Goal: Task Accomplishment & Management: Manage account settings

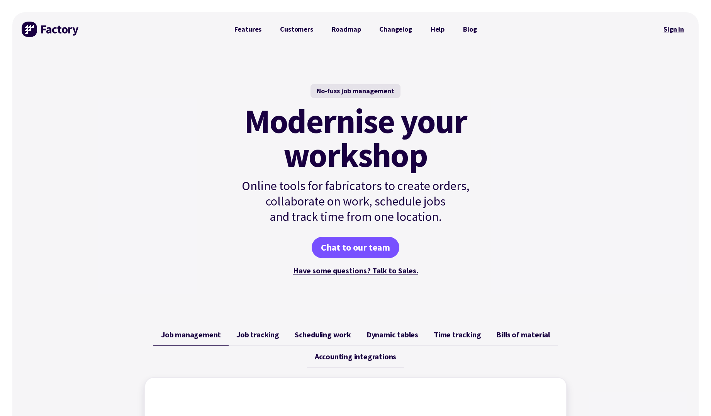
click at [683, 28] on link "Sign in" at bounding box center [673, 29] width 31 height 18
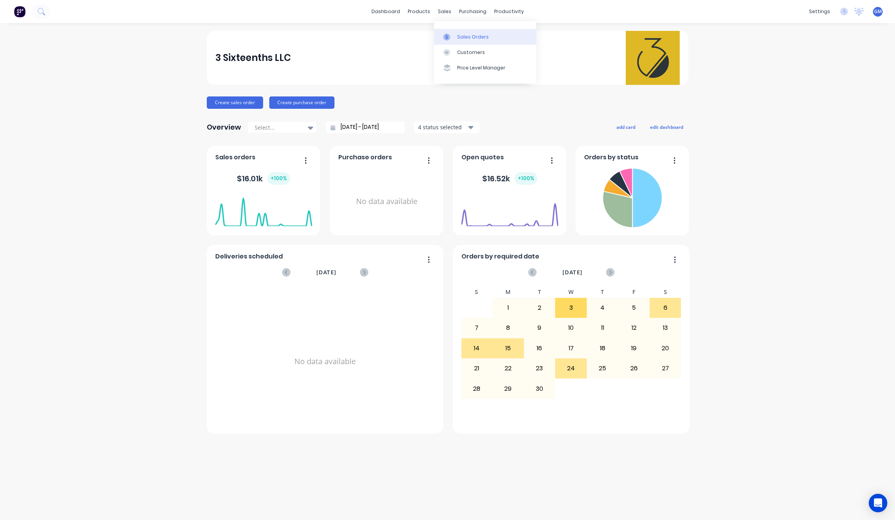
click at [453, 32] on link "Sales Orders" at bounding box center [485, 36] width 102 height 15
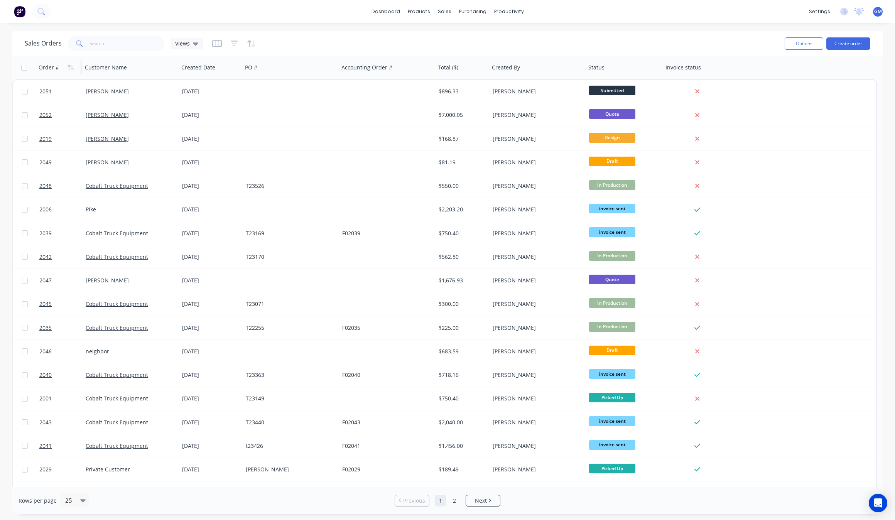
click at [61, 71] on div "Order #" at bounding box center [58, 67] width 38 height 15
click at [71, 68] on icon "button" at bounding box center [71, 67] width 7 height 6
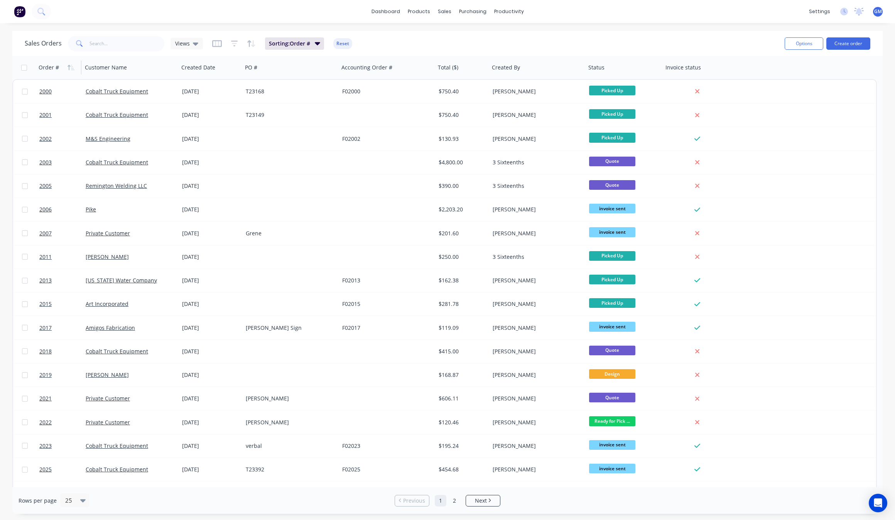
click at [71, 68] on icon "button" at bounding box center [71, 67] width 7 height 6
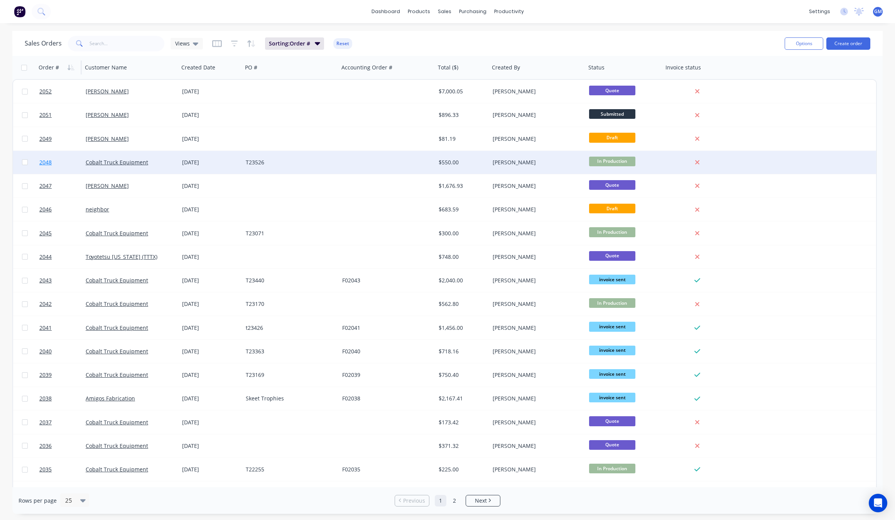
click at [83, 167] on link "2048" at bounding box center [62, 162] width 46 height 23
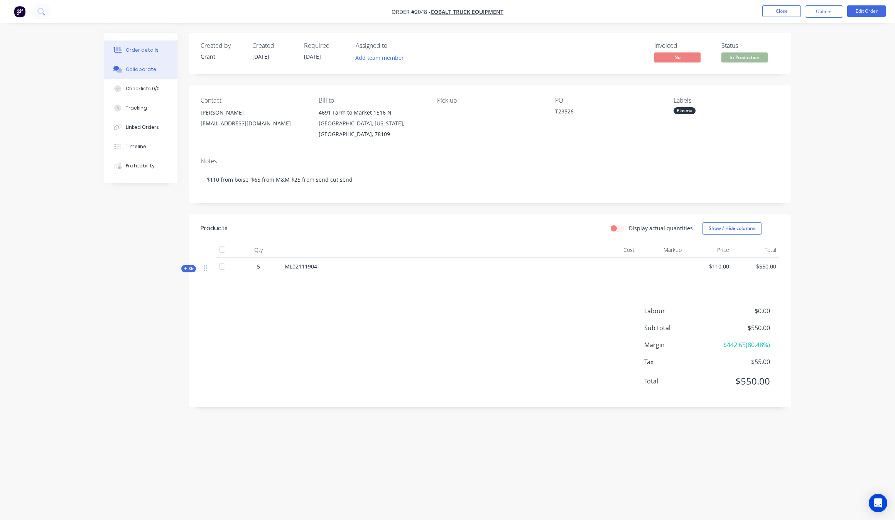
click at [124, 73] on button "Collaborate" at bounding box center [140, 69] width 73 height 19
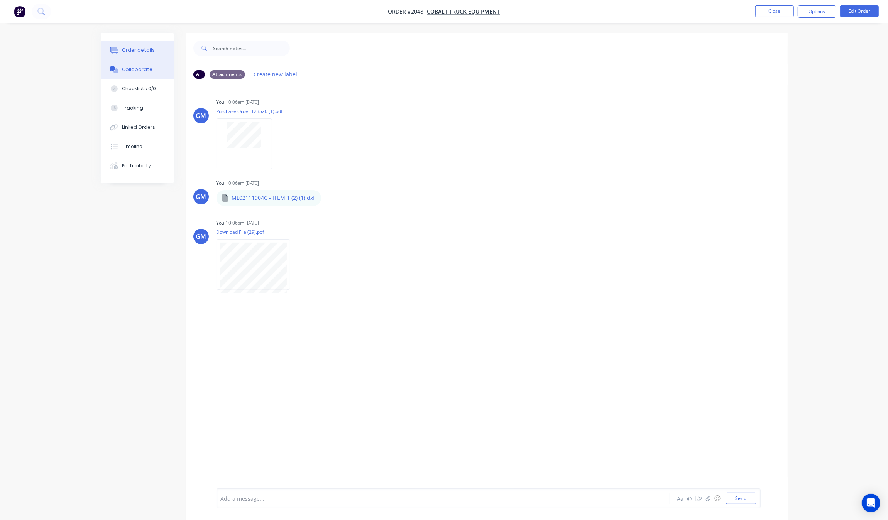
click at [134, 41] on button "Order details" at bounding box center [137, 50] width 73 height 19
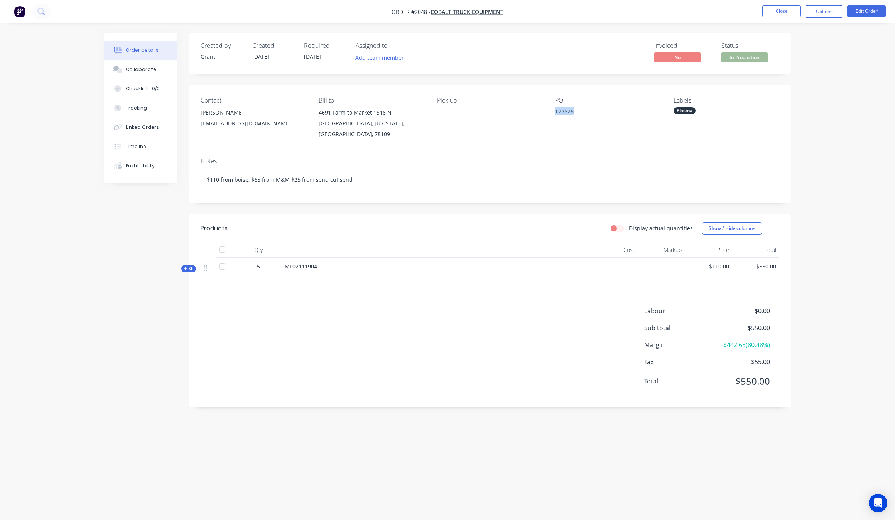
drag, startPoint x: 543, startPoint y: 107, endPoint x: 549, endPoint y: 110, distance: 6.9
click at [549, 110] on div "Contact Juan Simon jsimon@cobalttruck.com Bill to 4691 Farm to Market 1516 N Co…" at bounding box center [490, 118] width 602 height 66
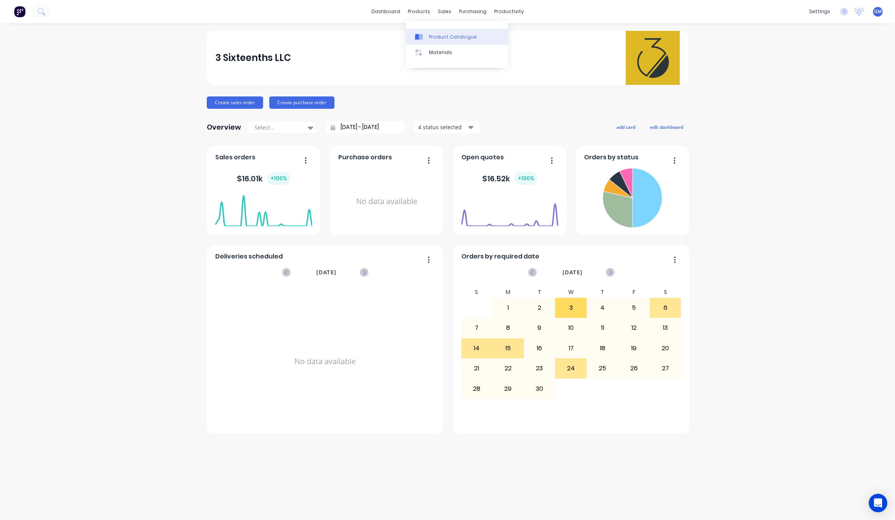
click at [442, 34] on div "Product Catalogue" at bounding box center [453, 37] width 48 height 7
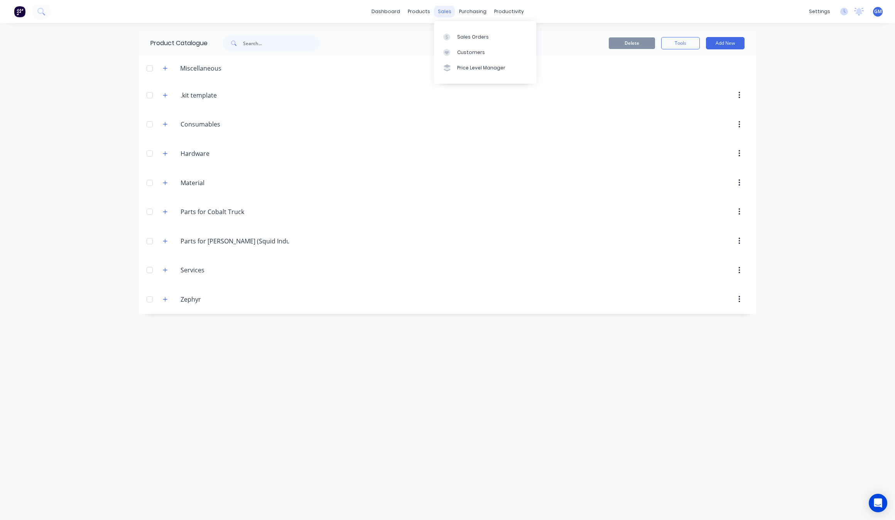
click at [441, 12] on div "sales" at bounding box center [444, 12] width 21 height 12
click at [458, 45] on link "Customers" at bounding box center [485, 52] width 102 height 15
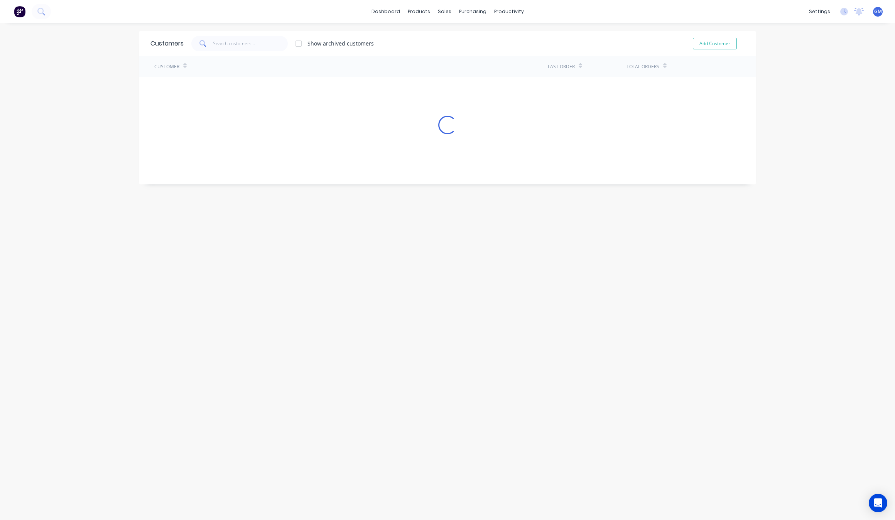
click at [463, 30] on div "dashboard products sales purchasing productivity dashboard products Product Cat…" at bounding box center [447, 260] width 895 height 520
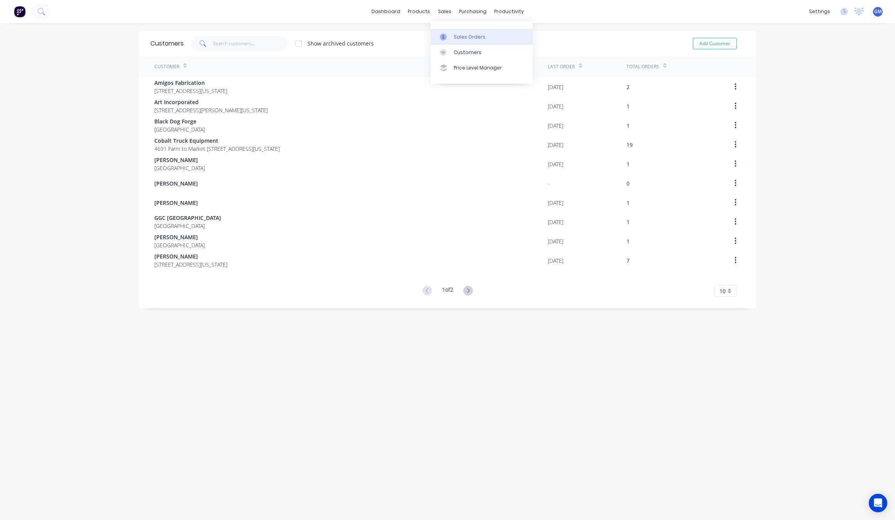
click at [454, 30] on link "Sales Orders" at bounding box center [482, 36] width 102 height 15
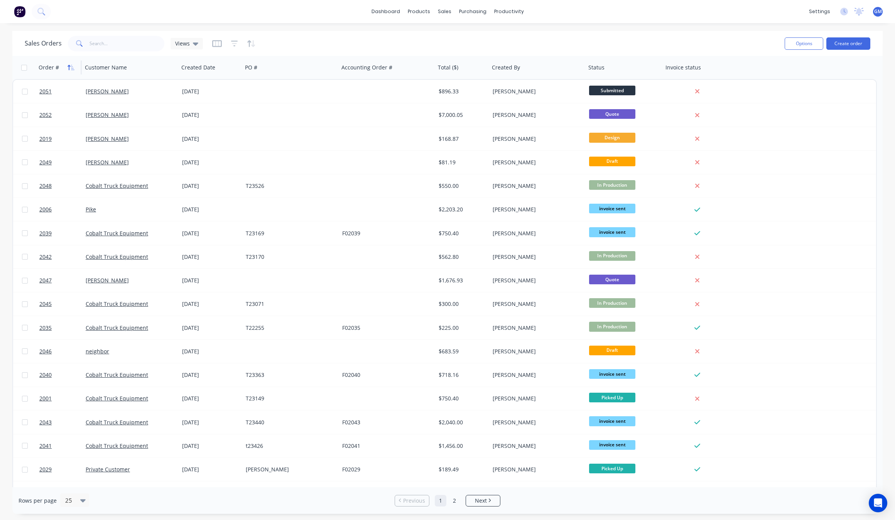
click at [68, 64] on icon "button" at bounding box center [71, 67] width 7 height 6
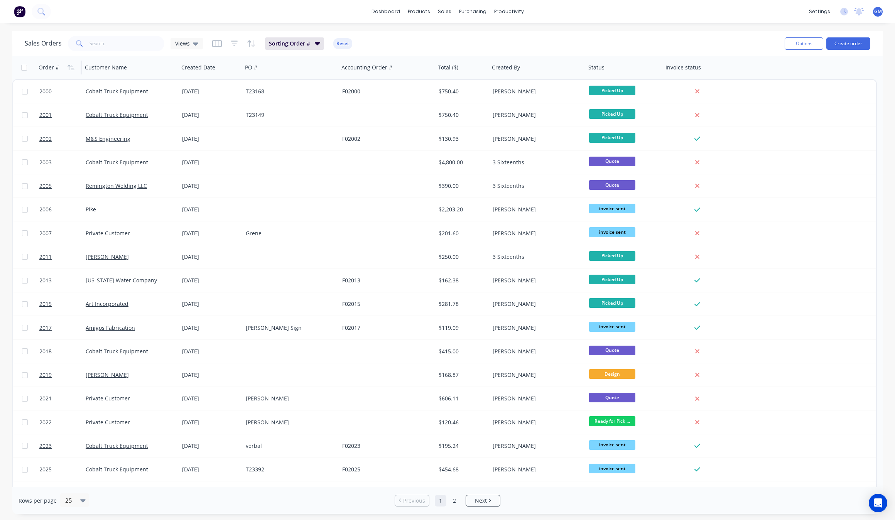
click at [68, 64] on icon "button" at bounding box center [71, 67] width 7 height 6
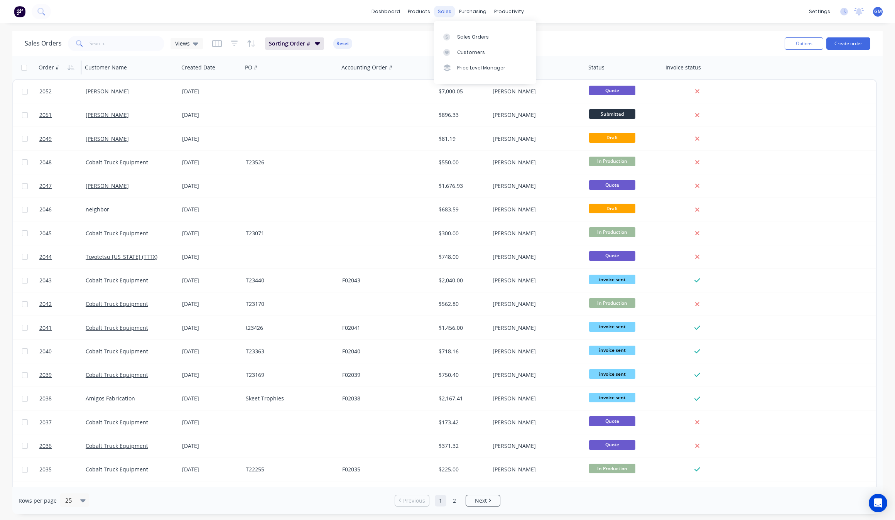
click at [445, 8] on div "sales" at bounding box center [444, 12] width 21 height 12
click at [495, 10] on div "productivity" at bounding box center [509, 12] width 37 height 12
click at [509, 31] on link "Workflow" at bounding box center [539, 36] width 102 height 15
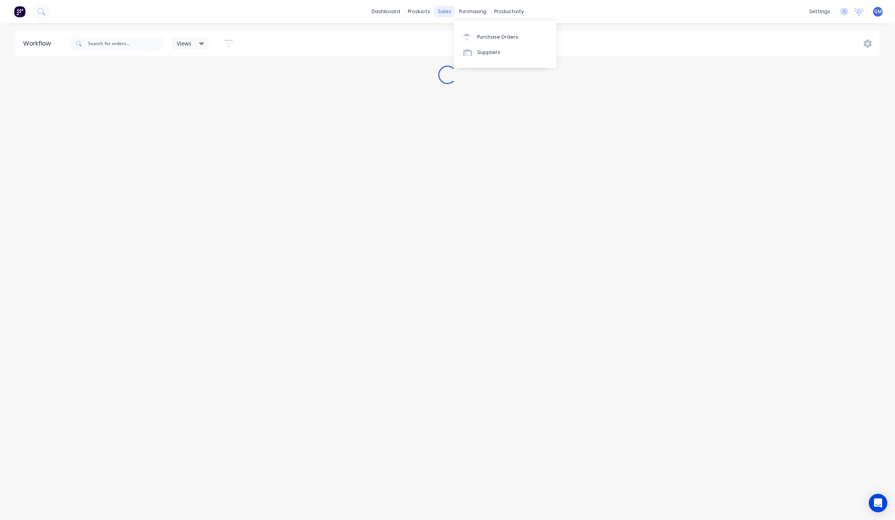
click at [451, 17] on div "sales" at bounding box center [444, 12] width 21 height 12
click at [481, 39] on div "Sales Orders" at bounding box center [473, 37] width 32 height 7
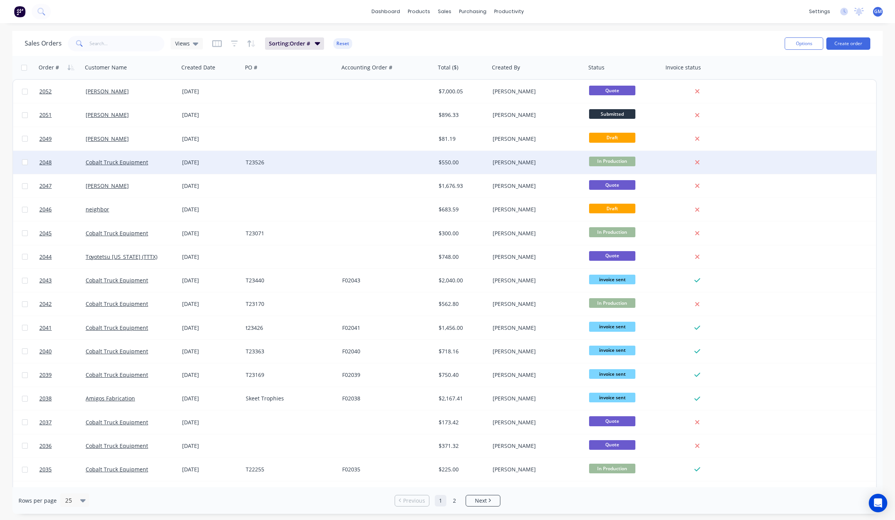
click at [184, 157] on div "[DATE]" at bounding box center [211, 162] width 64 height 23
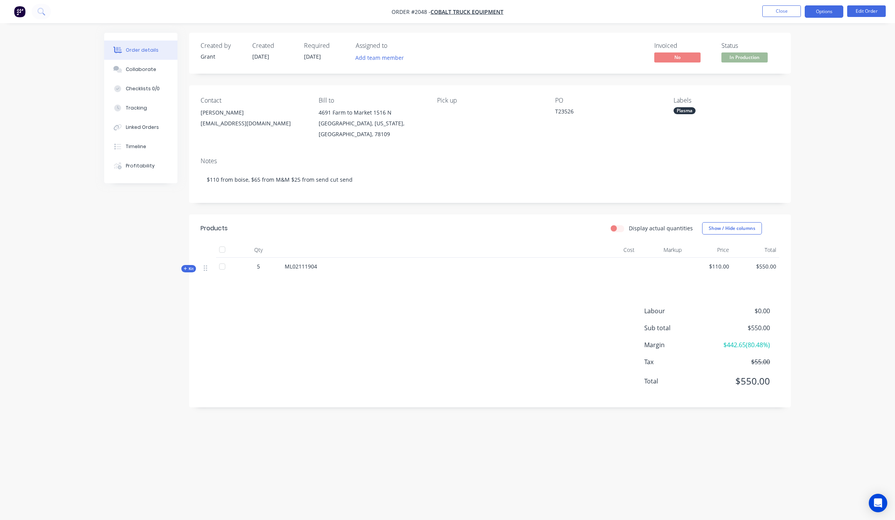
click at [824, 14] on button "Options" at bounding box center [824, 11] width 39 height 12
click at [798, 47] on div "Invoice" at bounding box center [801, 46] width 71 height 11
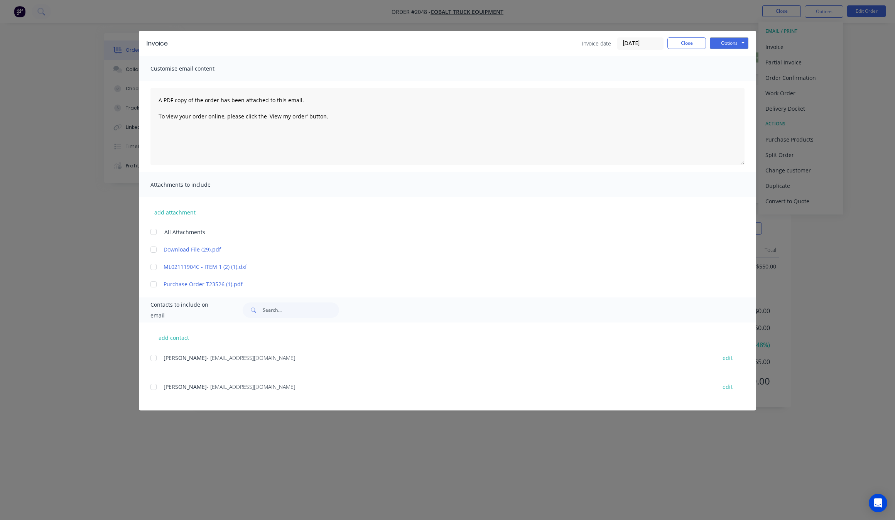
click at [149, 362] on div "add contact [PERSON_NAME] - [EMAIL_ADDRESS][DOMAIN_NAME] edit [PERSON_NAME] - […" at bounding box center [448, 367] width 618 height 88
click at [156, 356] on div at bounding box center [153, 357] width 15 height 15
click at [742, 37] on div "Invoice Invoice date [DATE] Close Options Preview Print Email" at bounding box center [448, 43] width 618 height 25
click at [740, 41] on button "Options" at bounding box center [729, 43] width 39 height 12
click at [739, 58] on button "Preview" at bounding box center [734, 57] width 49 height 13
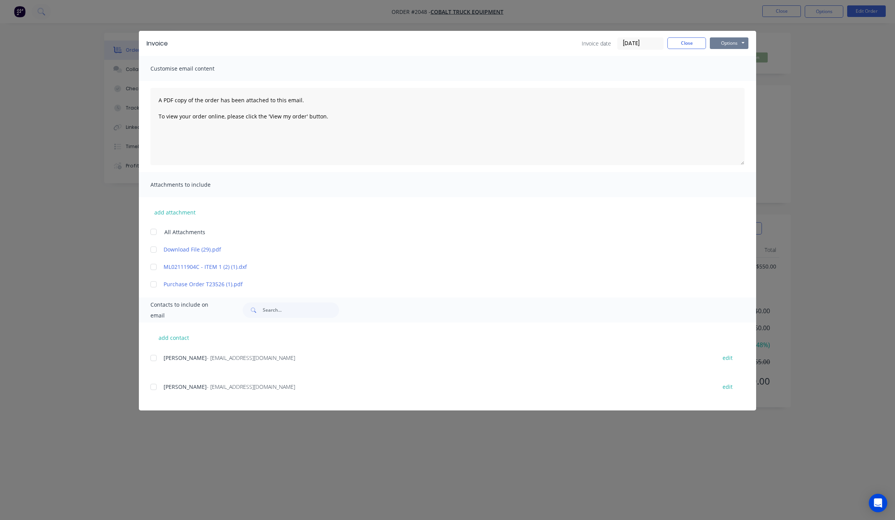
click at [713, 46] on button "Options" at bounding box center [729, 43] width 39 height 12
click at [743, 82] on button "Email" at bounding box center [734, 82] width 49 height 13
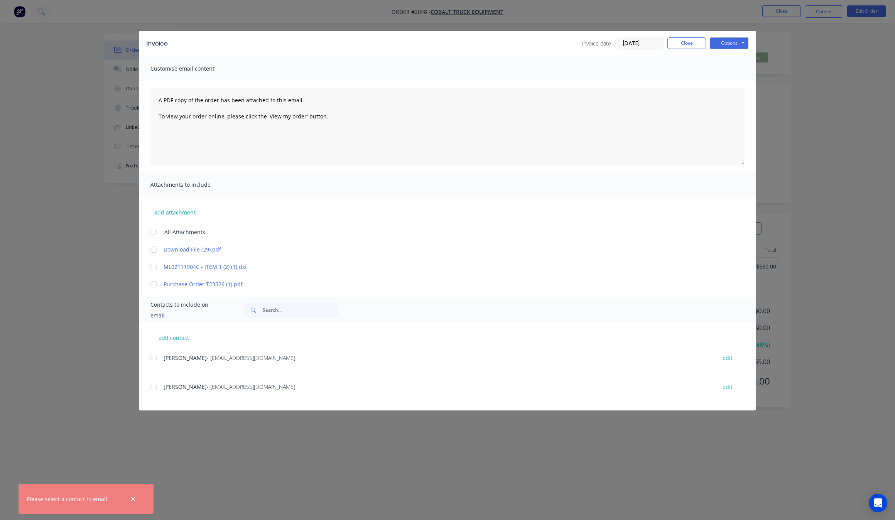
click at [150, 356] on div "add contact [PERSON_NAME] - [EMAIL_ADDRESS][DOMAIN_NAME] edit [PERSON_NAME] - […" at bounding box center [448, 367] width 618 height 88
click at [159, 360] on div at bounding box center [153, 357] width 15 height 15
click at [732, 39] on button "Options" at bounding box center [729, 43] width 39 height 12
click at [735, 84] on button "Email" at bounding box center [734, 82] width 49 height 13
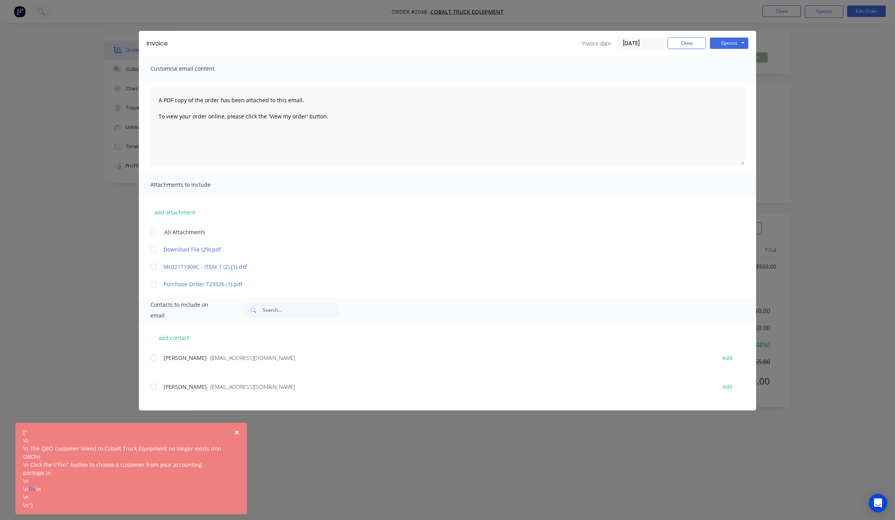
click at [72, 379] on div "Invoice Invoice date [DATE] Close Options Preview Print Email Customise email c…" at bounding box center [447, 260] width 895 height 520
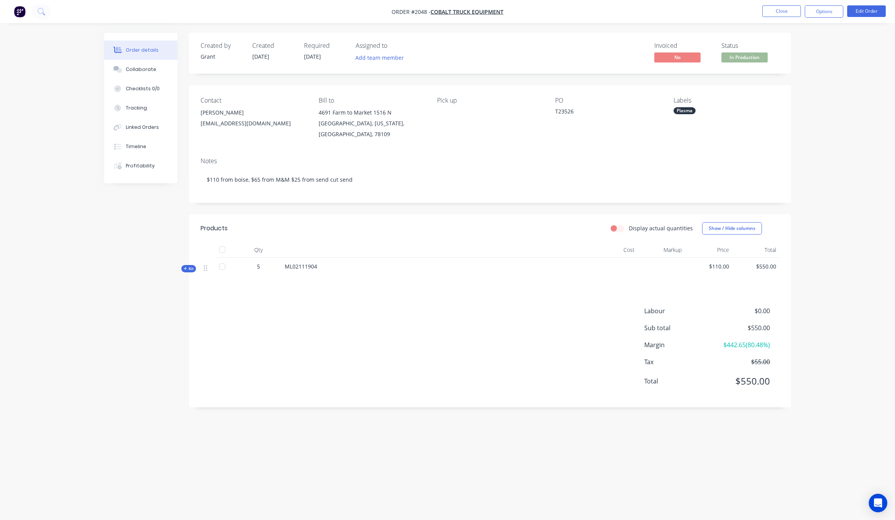
click at [183, 296] on div "Created by Grant Created [DATE] Required [DATE] Assigned to Add team member Inv…" at bounding box center [447, 245] width 687 height 425
click at [775, 6] on button "Close" at bounding box center [782, 11] width 39 height 12
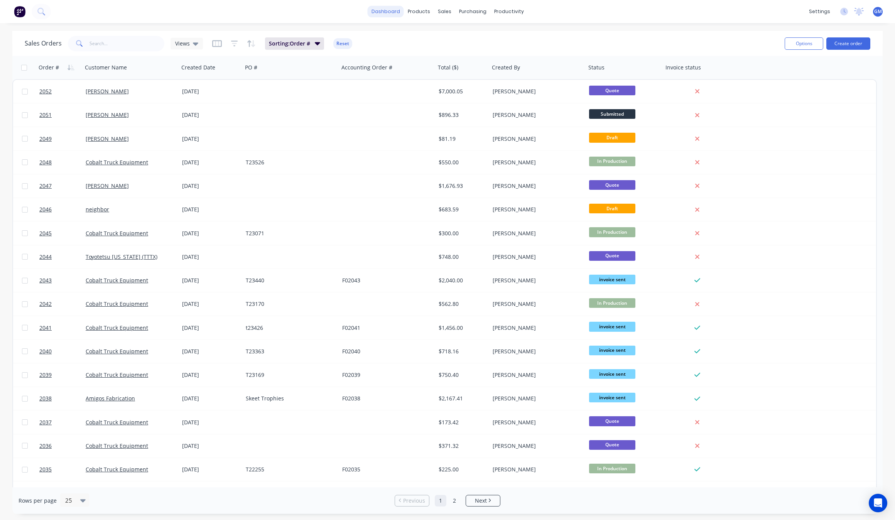
click at [394, 7] on link "dashboard" at bounding box center [386, 12] width 36 height 12
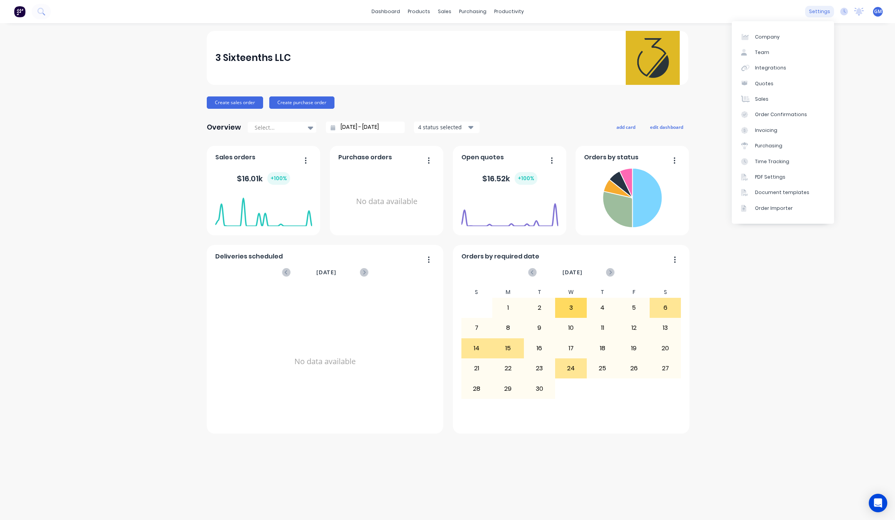
click at [832, 12] on div "settings" at bounding box center [820, 12] width 29 height 12
click at [769, 66] on div "Integrations" at bounding box center [770, 67] width 31 height 7
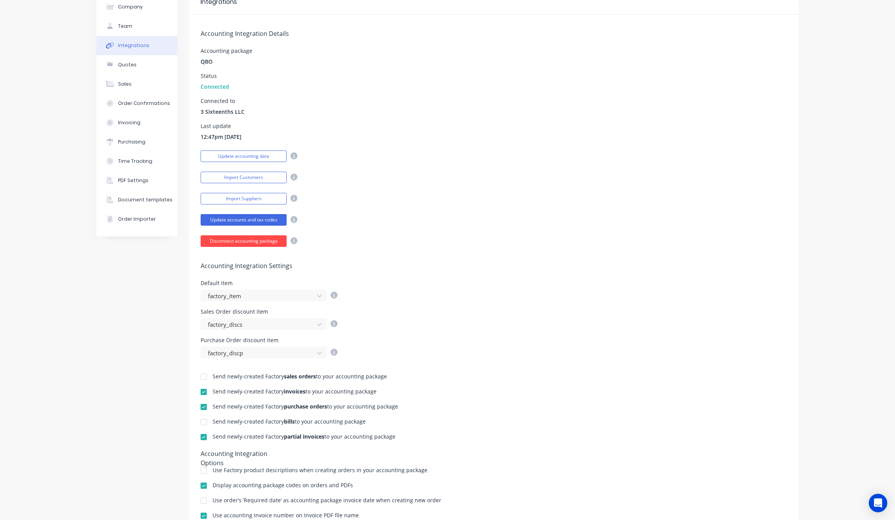
scroll to position [39, 0]
click at [337, 236] on div "Disconnect accounting package" at bounding box center [494, 242] width 587 height 14
click at [241, 243] on button "Disconnect accounting package" at bounding box center [244, 243] width 86 height 12
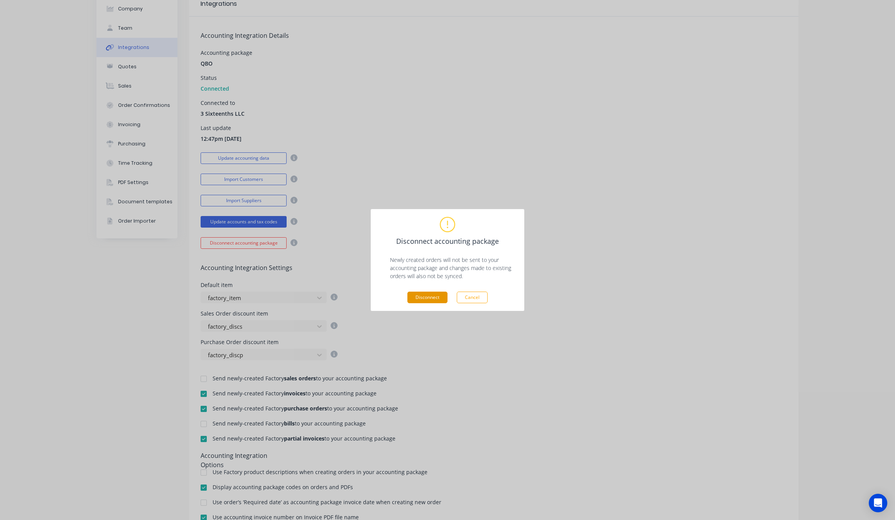
click at [430, 299] on button "Disconnect" at bounding box center [428, 298] width 40 height 12
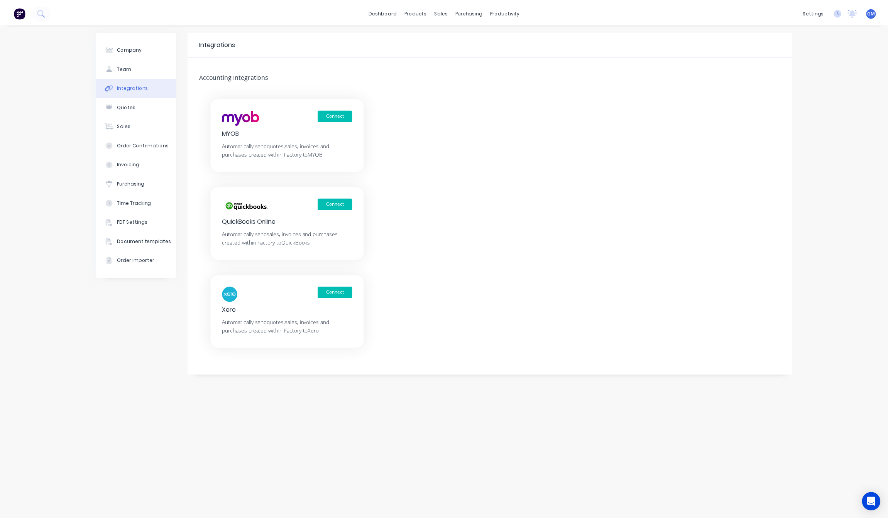
scroll to position [0, 0]
click at [519, 37] on div "Workflow" at bounding box center [522, 37] width 23 height 7
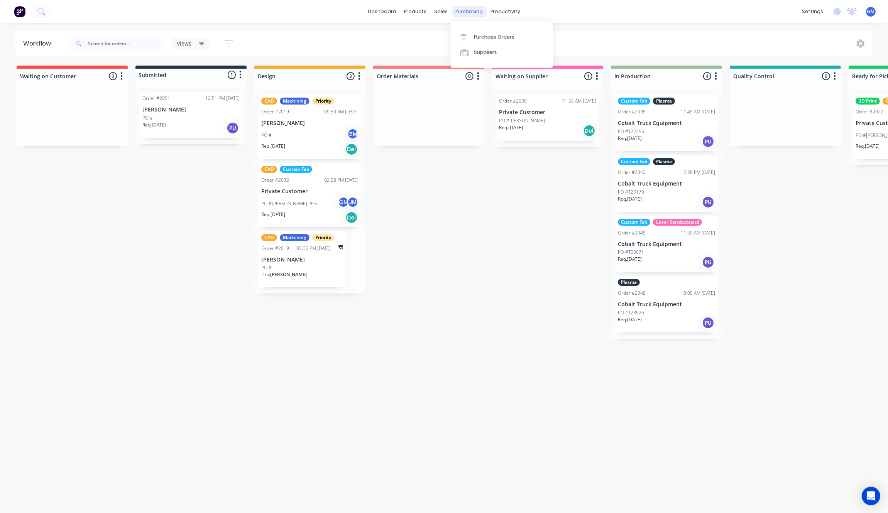
click at [474, 12] on div "purchasing" at bounding box center [469, 12] width 35 height 12
click at [379, 14] on link "dashboard" at bounding box center [382, 12] width 36 height 12
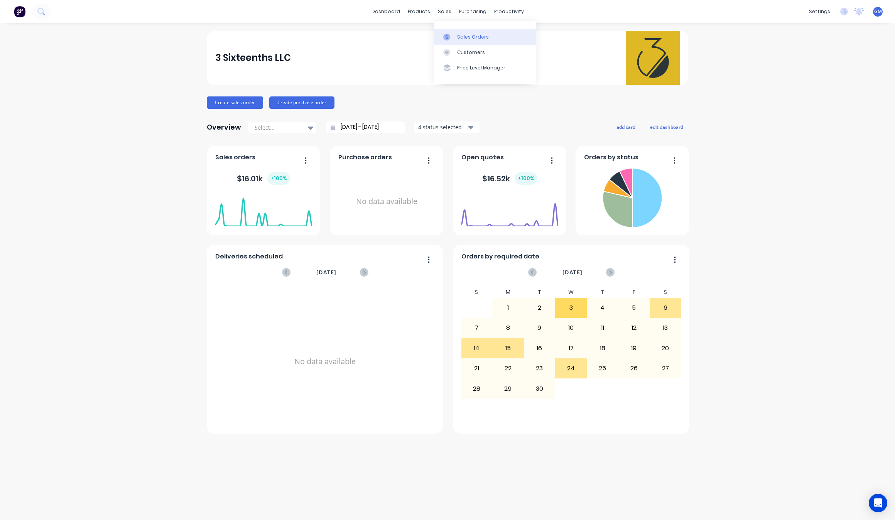
click at [473, 36] on div "Sales Orders" at bounding box center [473, 37] width 32 height 7
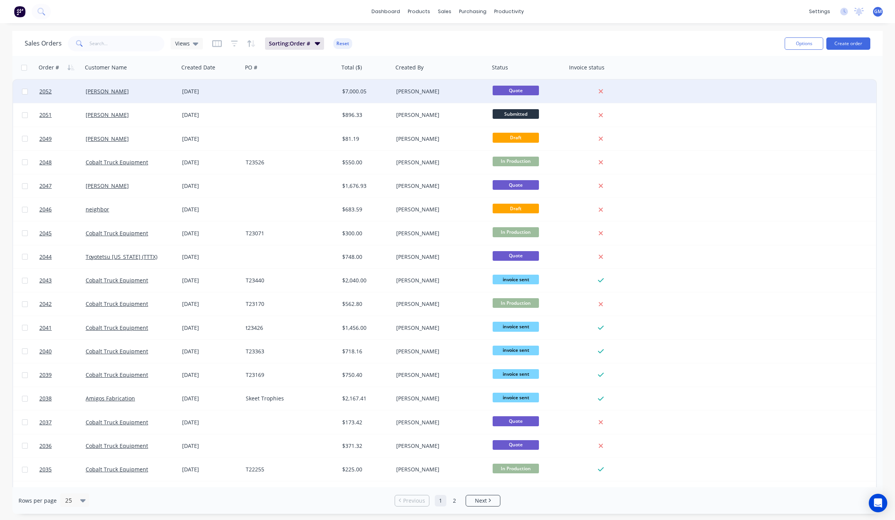
click at [630, 91] on div at bounding box center [601, 91] width 62 height 7
click at [315, 94] on div at bounding box center [291, 91] width 96 height 23
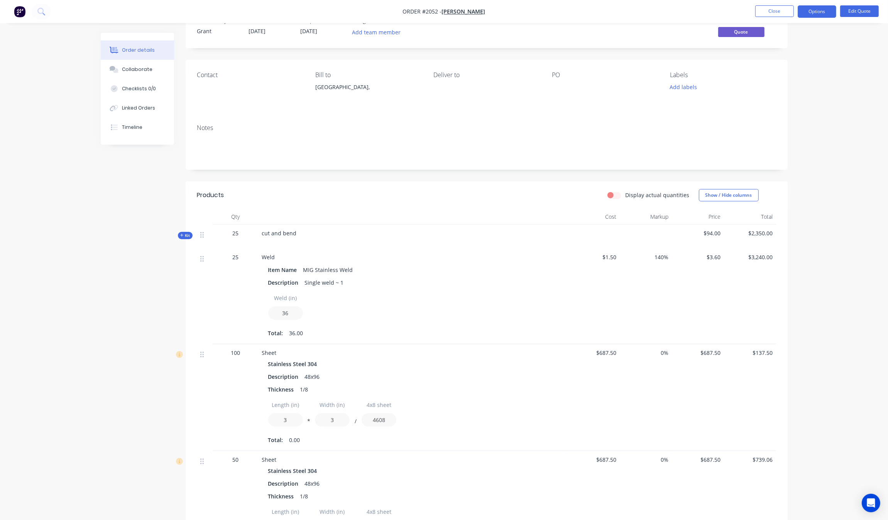
scroll to position [48, 0]
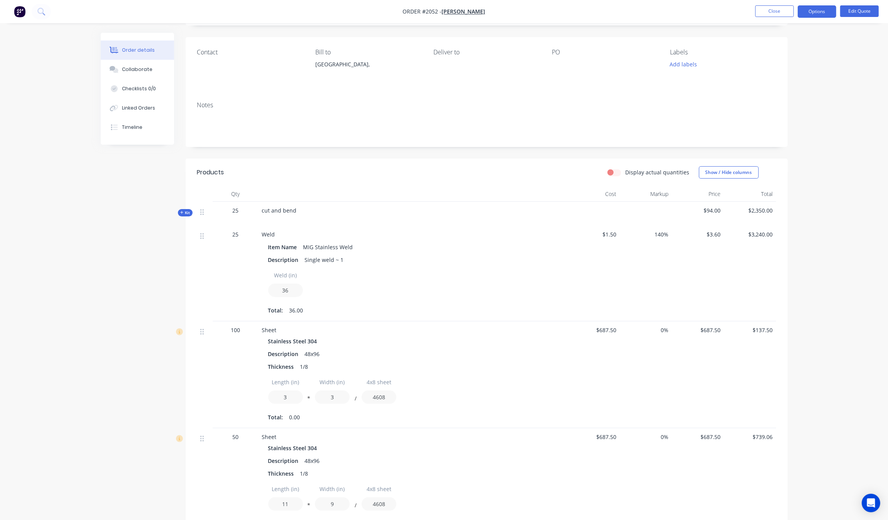
click at [237, 211] on div "25" at bounding box center [236, 210] width 40 height 8
click at [236, 211] on span "25" at bounding box center [236, 210] width 6 height 8
click at [858, 7] on button "Edit Quote" at bounding box center [859, 11] width 39 height 12
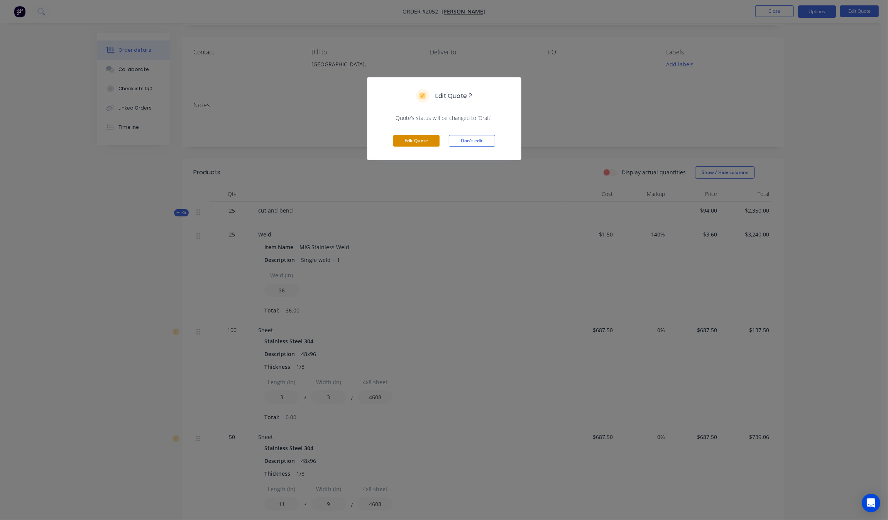
click at [414, 143] on button "Edit Quote" at bounding box center [416, 141] width 46 height 12
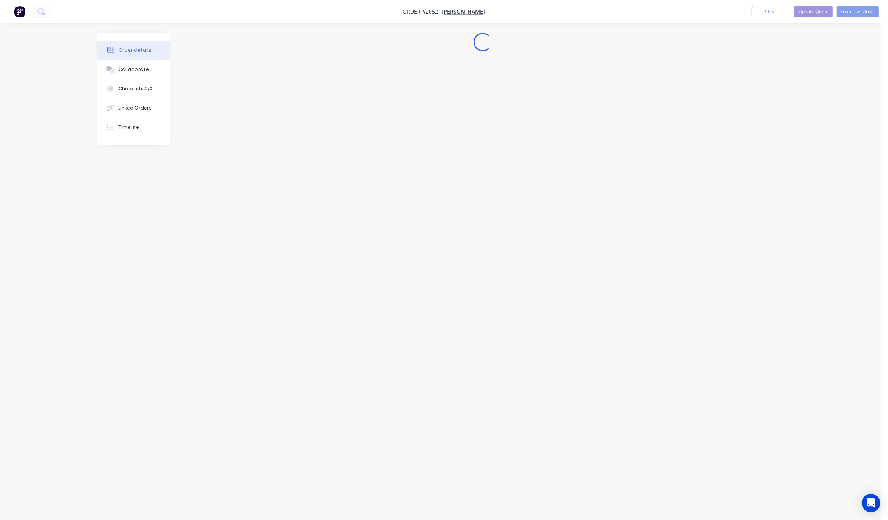
scroll to position [0, 0]
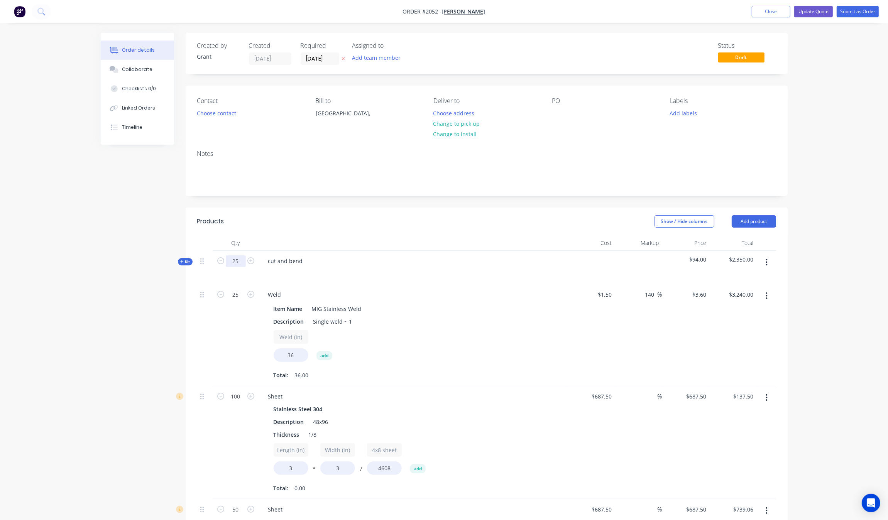
click at [242, 259] on input "25" at bounding box center [236, 262] width 20 height 12
type input "50"
click at [120, 261] on div "Created by Grant Created [DATE] Required [DATE] Assigned to Add team member Sta…" at bounding box center [444, 434] width 687 height 802
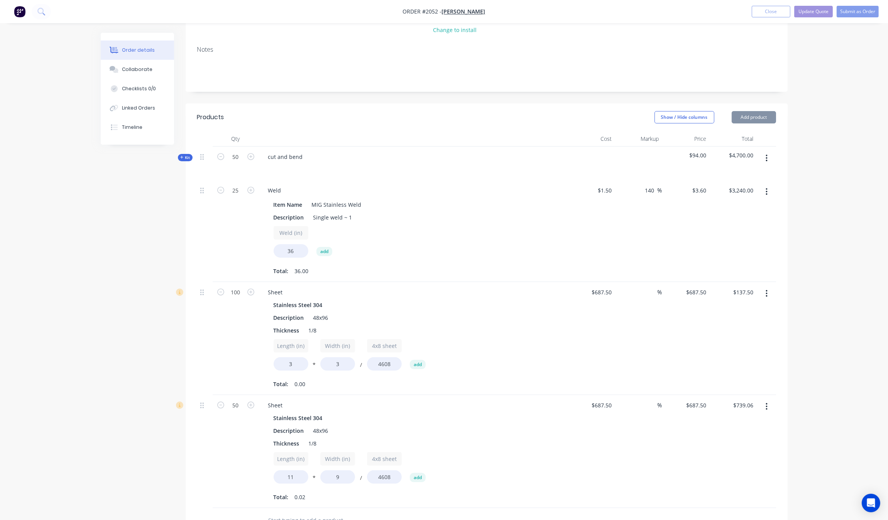
scroll to position [145, 0]
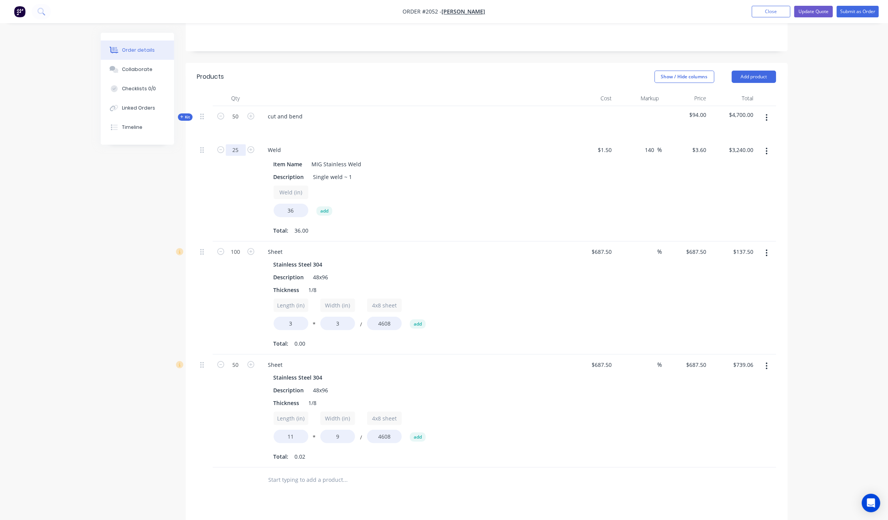
click at [235, 122] on input "25" at bounding box center [236, 117] width 20 height 12
click at [108, 184] on div "Created by Grant Created [DATE] Required [DATE] Assigned to Add team member Sta…" at bounding box center [444, 289] width 687 height 802
click at [237, 122] on input "25" at bounding box center [236, 117] width 20 height 12
type input "0"
type input "$0.00"
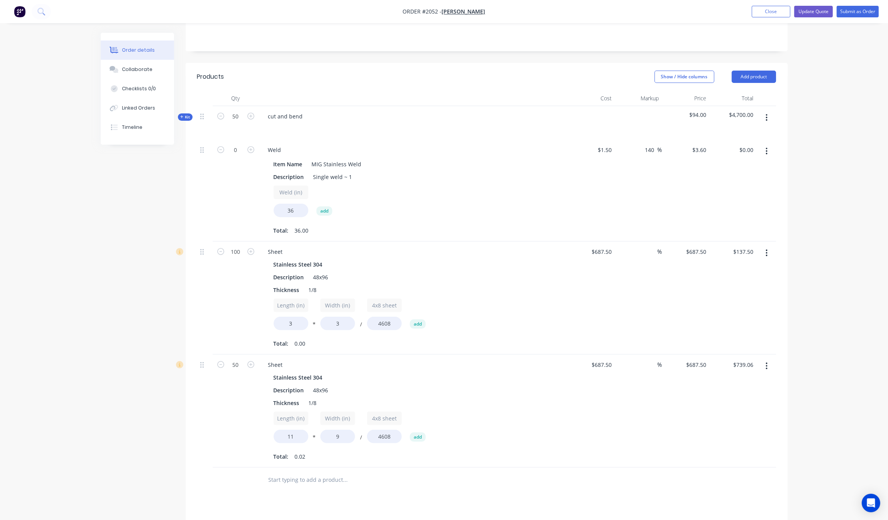
click at [97, 264] on div "Order details Collaborate Checklists 0/0 Linked Orders Timeline Order details C…" at bounding box center [444, 289] width 702 height 802
click at [814, 12] on button "Update Quote" at bounding box center [813, 12] width 39 height 12
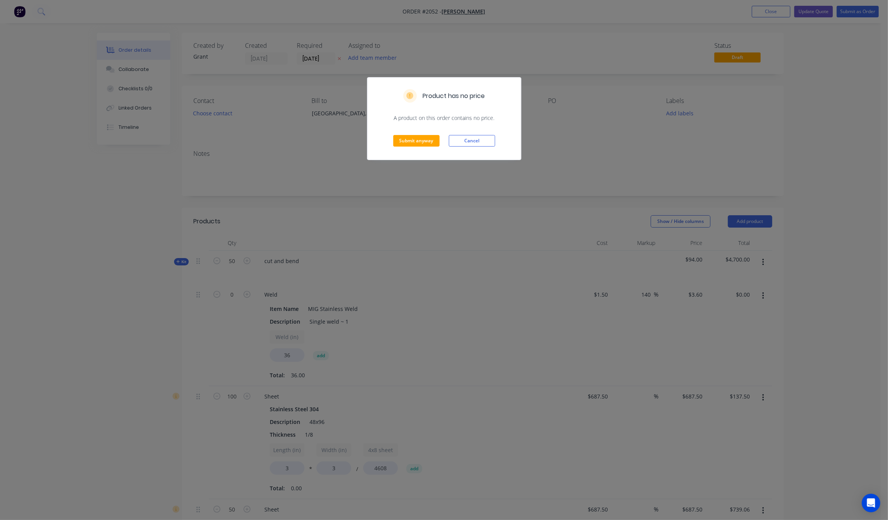
click at [433, 147] on div "Submit anyway Cancel" at bounding box center [444, 141] width 154 height 38
click at [421, 141] on button "Submit anyway" at bounding box center [416, 141] width 46 height 12
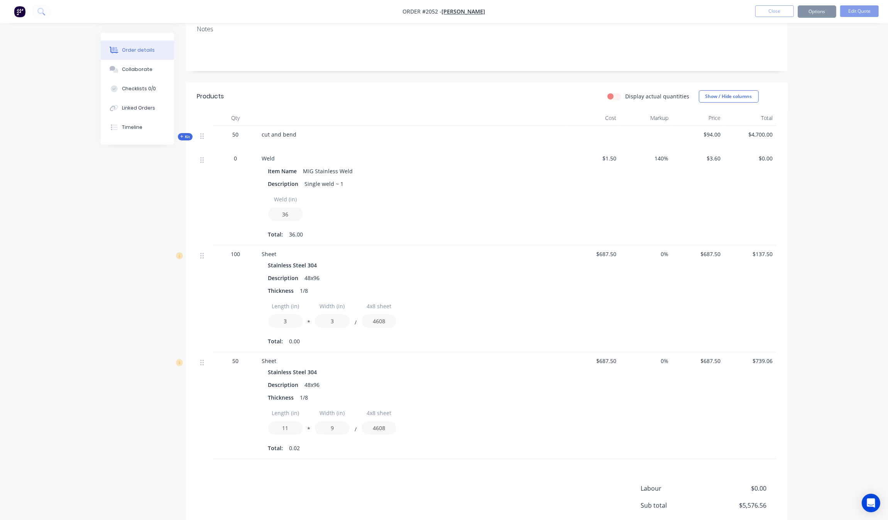
scroll to position [145, 0]
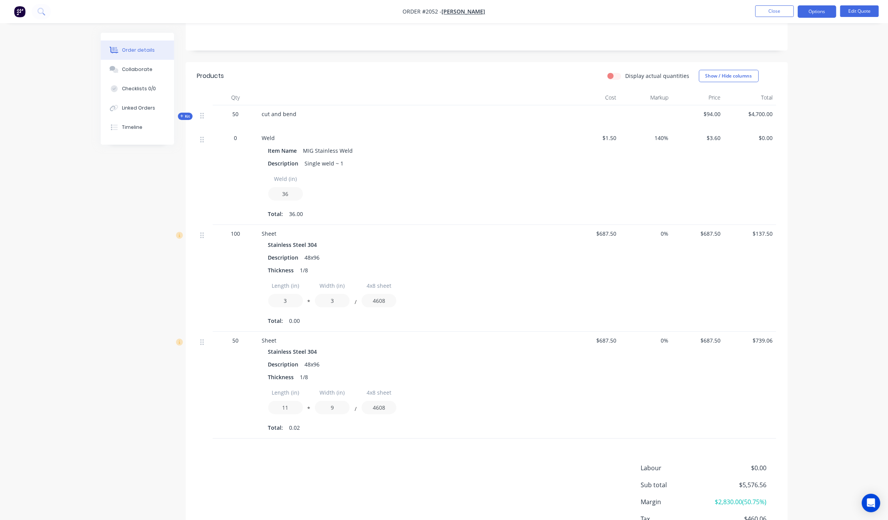
click at [184, 117] on span "Kit" at bounding box center [185, 116] width 10 height 6
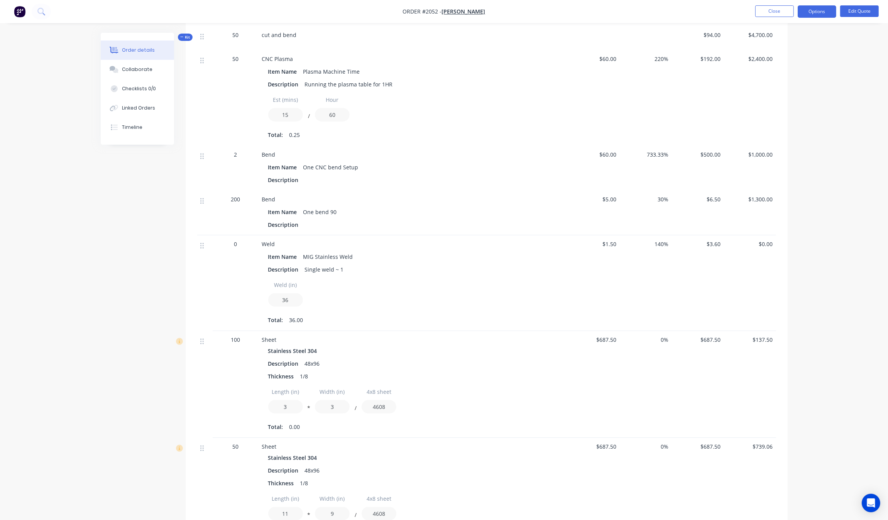
scroll to position [193, 0]
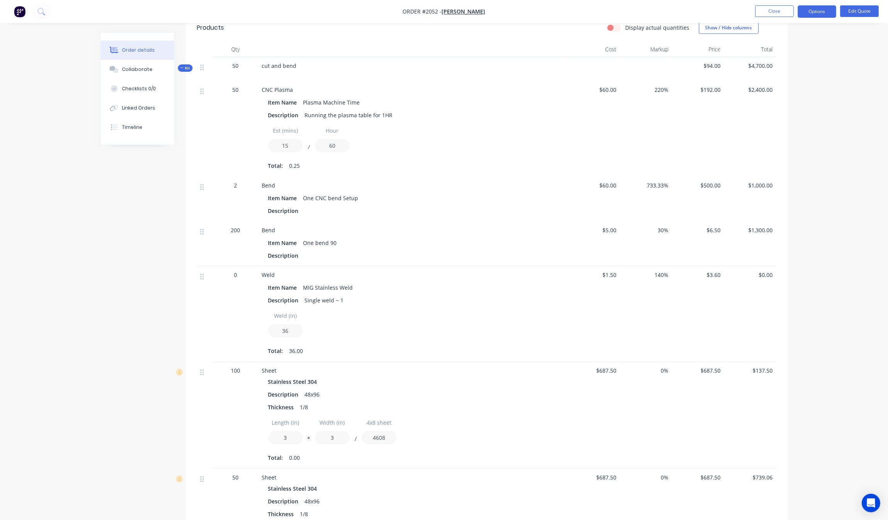
click at [176, 249] on div "Created by Grant Created [DATE] Required [DATE] Assigned to Add team member Sta…" at bounding box center [444, 276] width 687 height 873
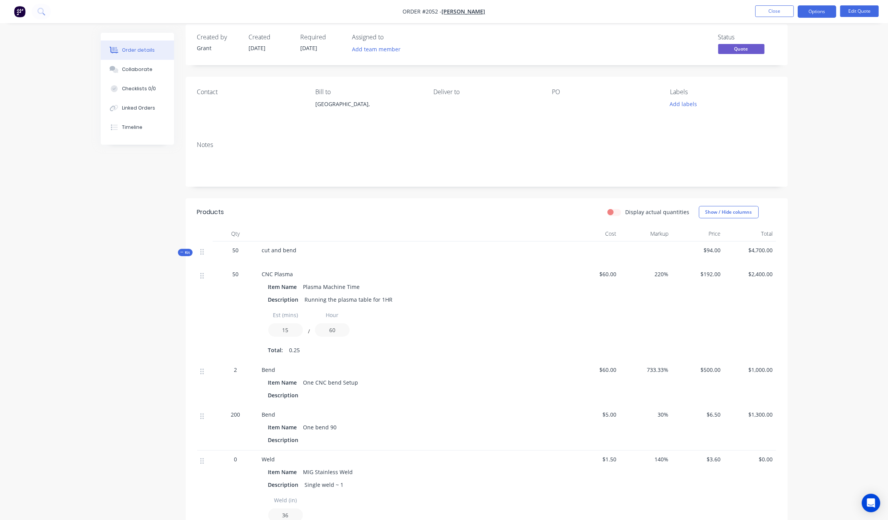
scroll to position [0, 0]
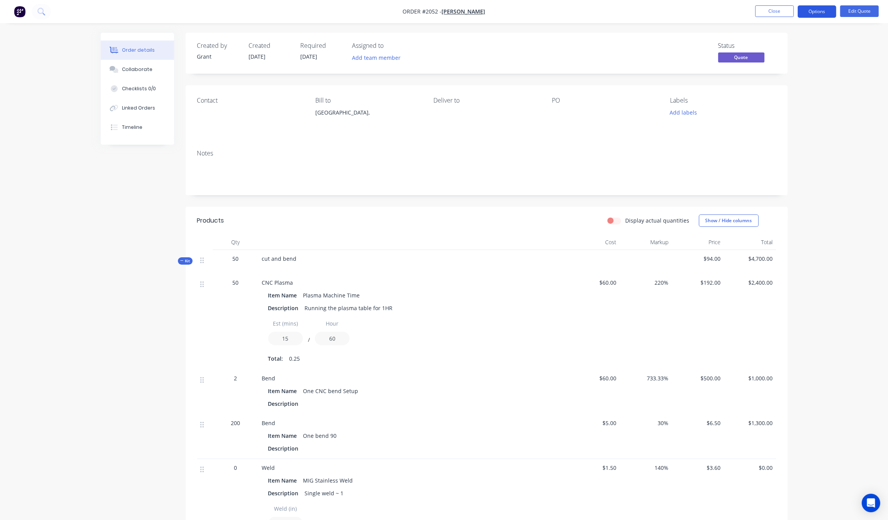
click at [826, 12] on button "Options" at bounding box center [817, 11] width 39 height 12
click at [826, 14] on button "Options" at bounding box center [817, 11] width 39 height 12
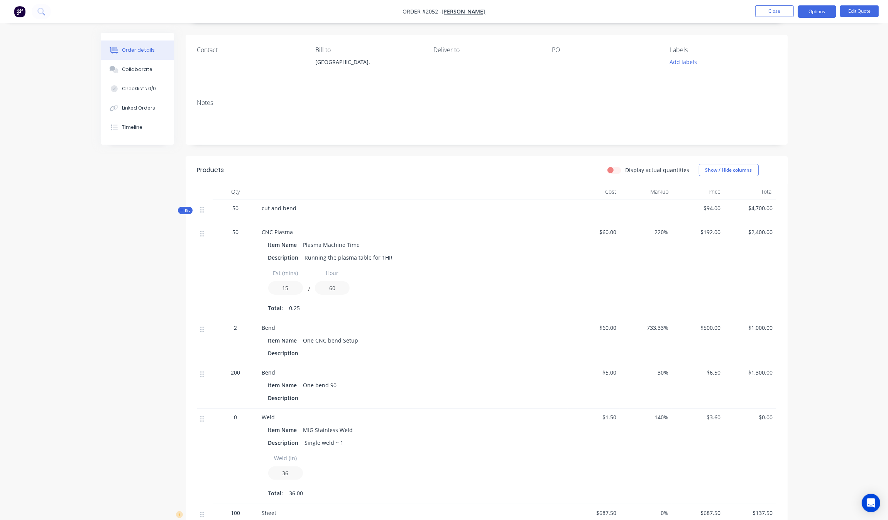
scroll to position [48, 0]
click at [851, 15] on button "Edit Quote" at bounding box center [859, 11] width 39 height 12
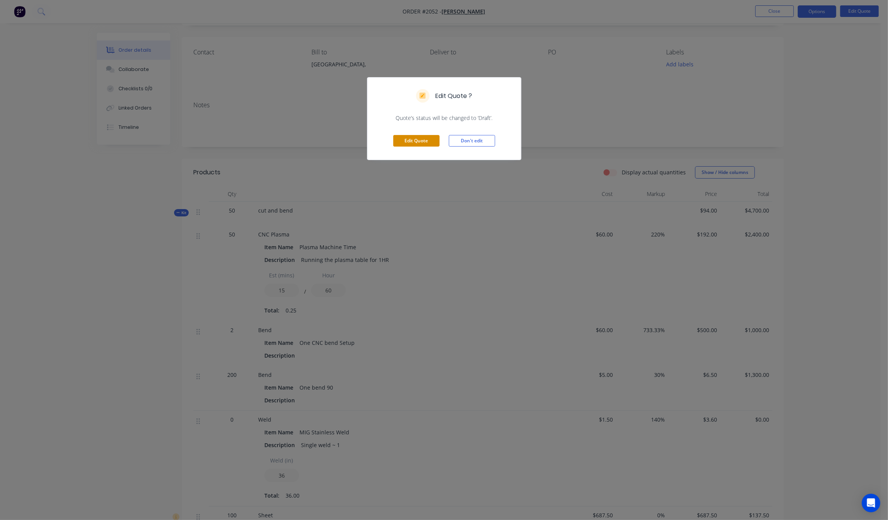
click at [415, 147] on button "Edit Quote" at bounding box center [416, 141] width 46 height 12
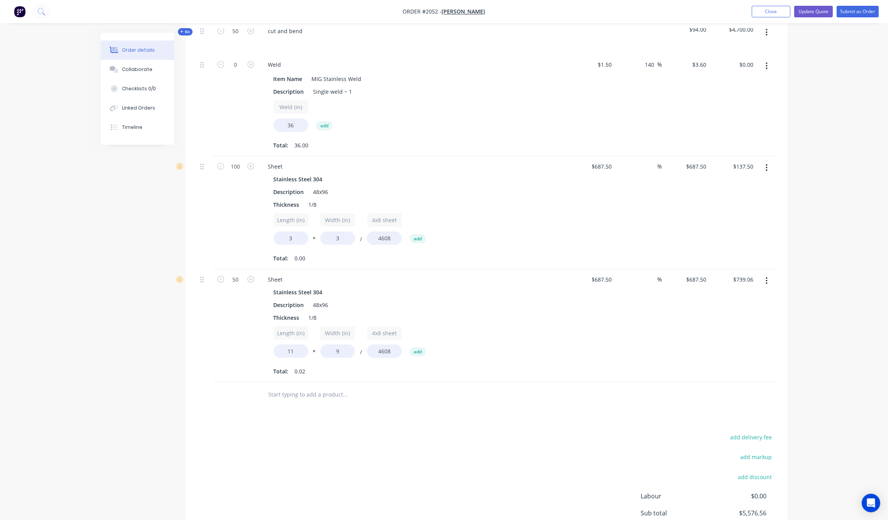
scroll to position [241, 0]
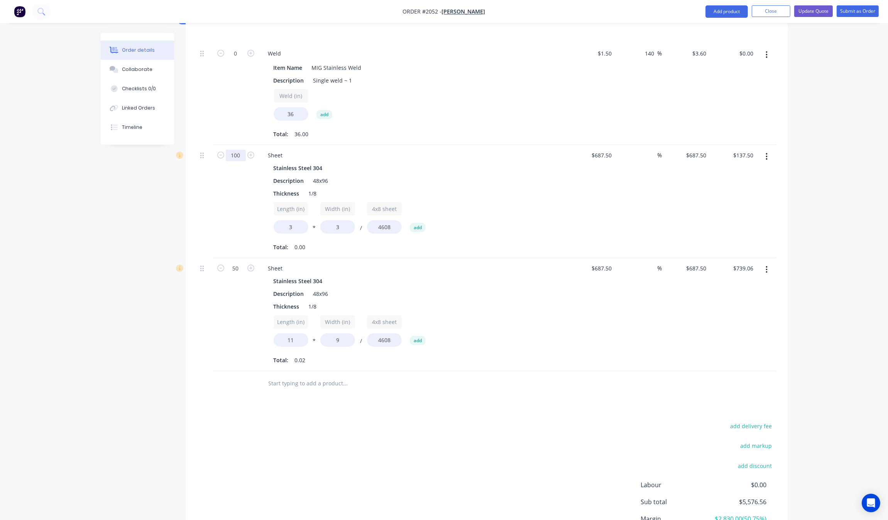
click at [237, 26] on input "100" at bounding box center [236, 20] width 20 height 12
type input "200"
type input "$275.00"
click at [96, 263] on div "Order details Collaborate Checklists 0/0 Linked Orders Timeline Order details C…" at bounding box center [444, 193] width 702 height 802
click at [230, 26] on input "50" at bounding box center [236, 20] width 20 height 12
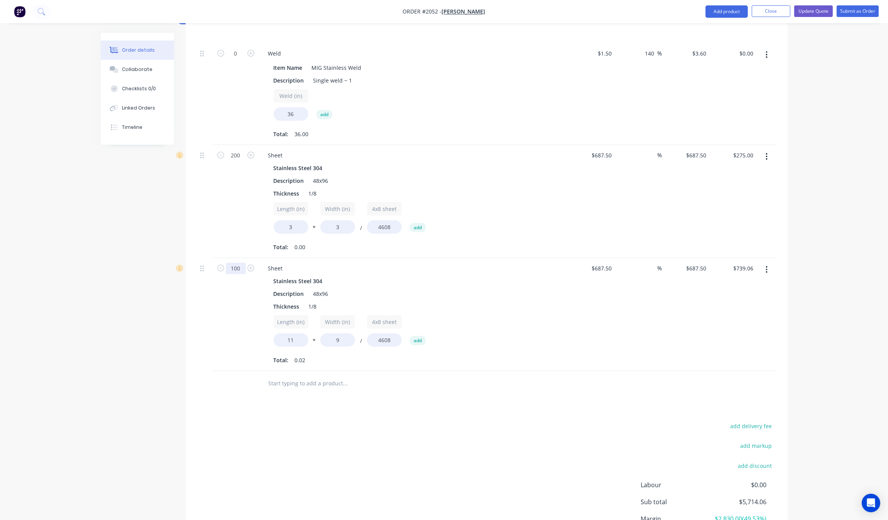
type input "100"
type input "$1,478.13"
click at [149, 333] on div "Created by Grant Created [DATE] Required [DATE] Assigned to Add team member Sta…" at bounding box center [444, 193] width 687 height 802
click at [809, 13] on button "Update Quote" at bounding box center [813, 11] width 39 height 12
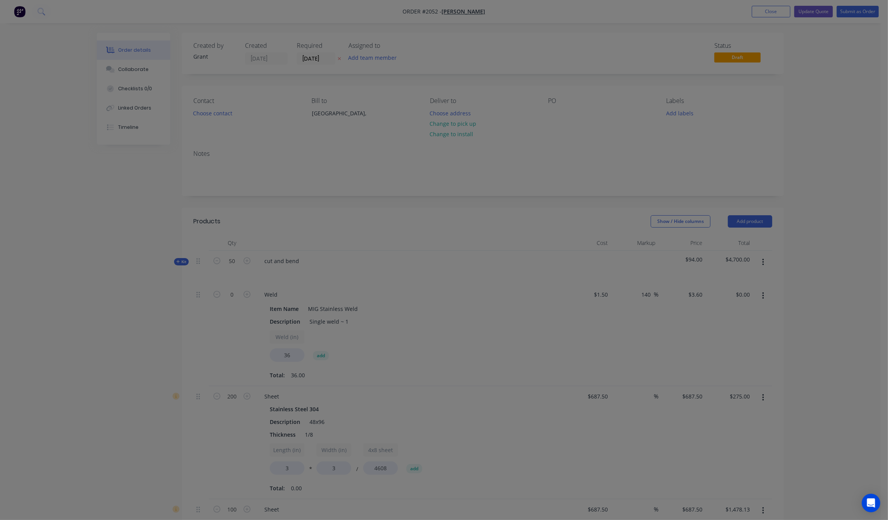
scroll to position [145, 0]
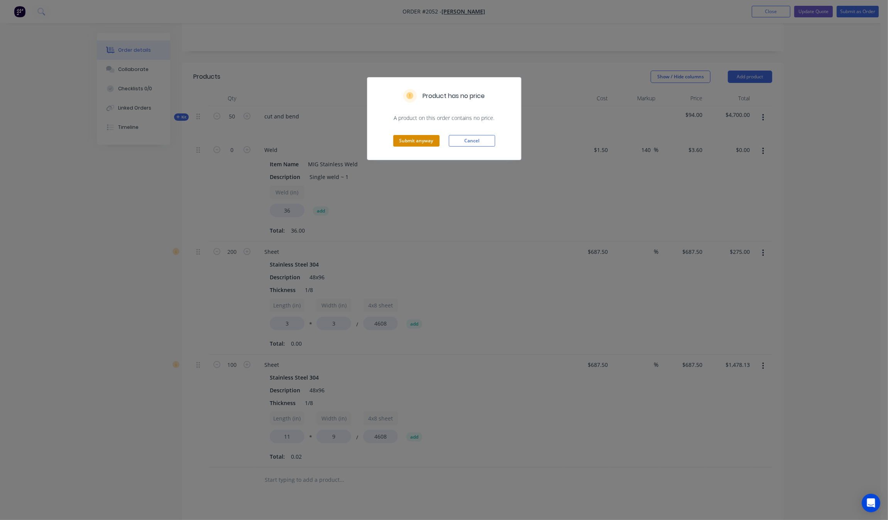
click at [431, 144] on button "Submit anyway" at bounding box center [416, 141] width 46 height 12
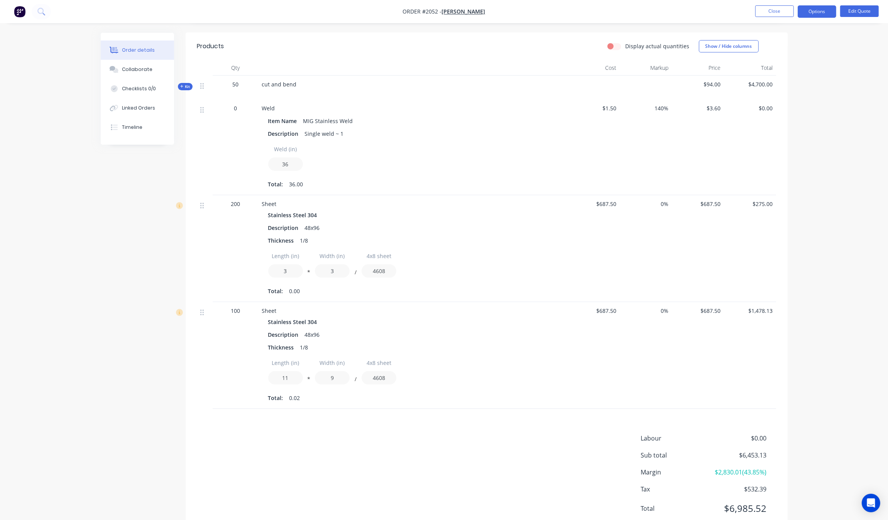
scroll to position [152, 0]
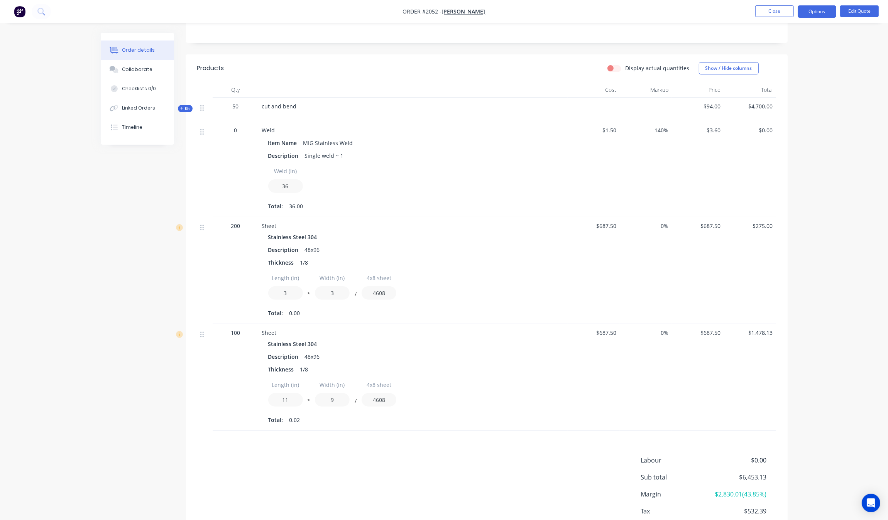
click at [183, 106] on span "Kit" at bounding box center [185, 109] width 10 height 6
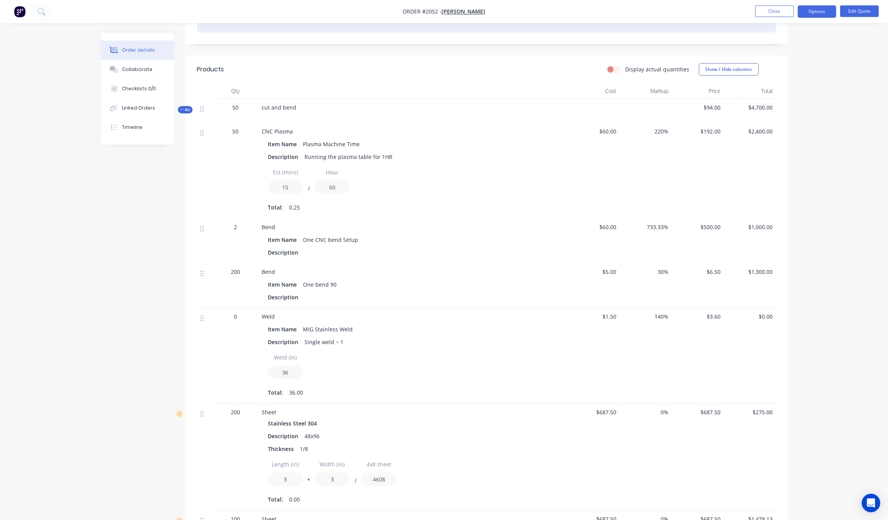
scroll to position [104, 0]
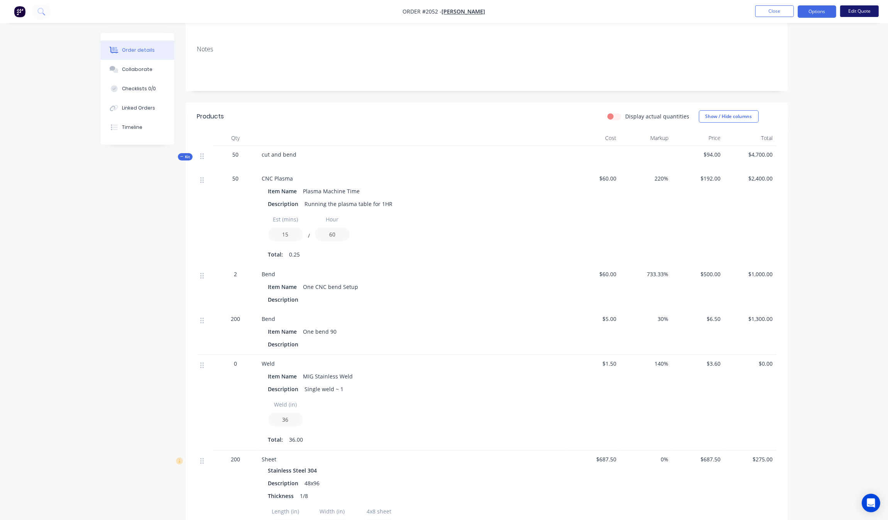
click at [877, 12] on button "Edit Quote" at bounding box center [859, 11] width 39 height 12
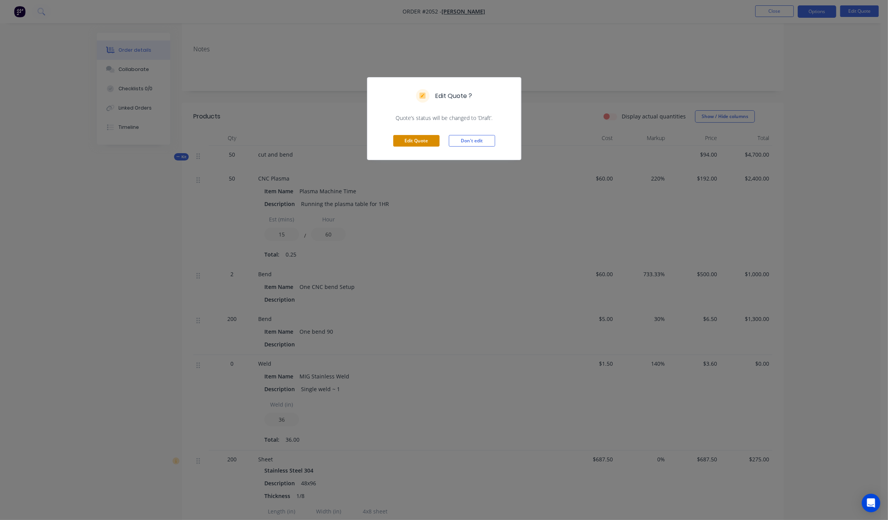
click at [424, 139] on button "Edit Quote" at bounding box center [416, 141] width 46 height 12
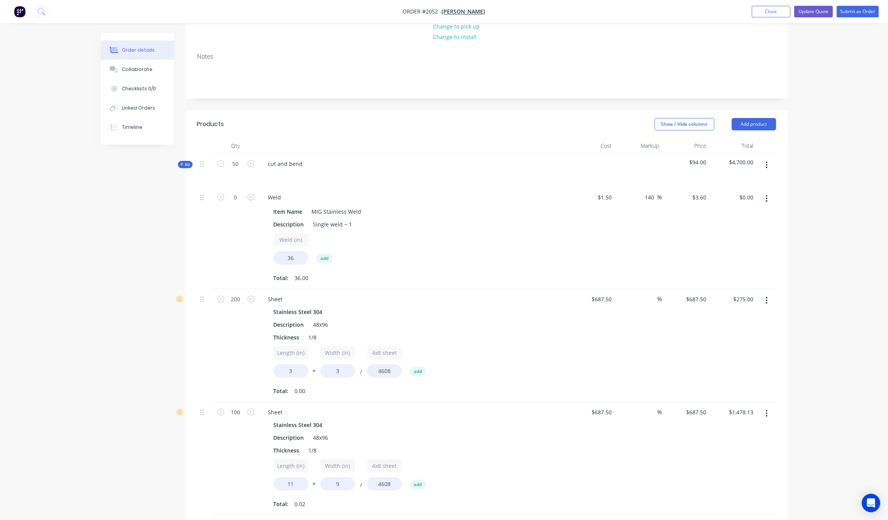
scroll to position [145, 0]
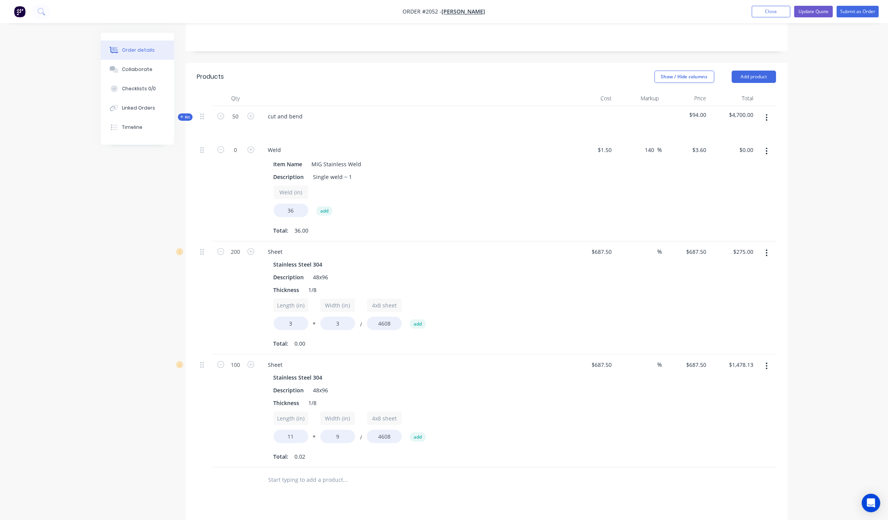
click at [182, 114] on span "Kit" at bounding box center [185, 117] width 10 height 6
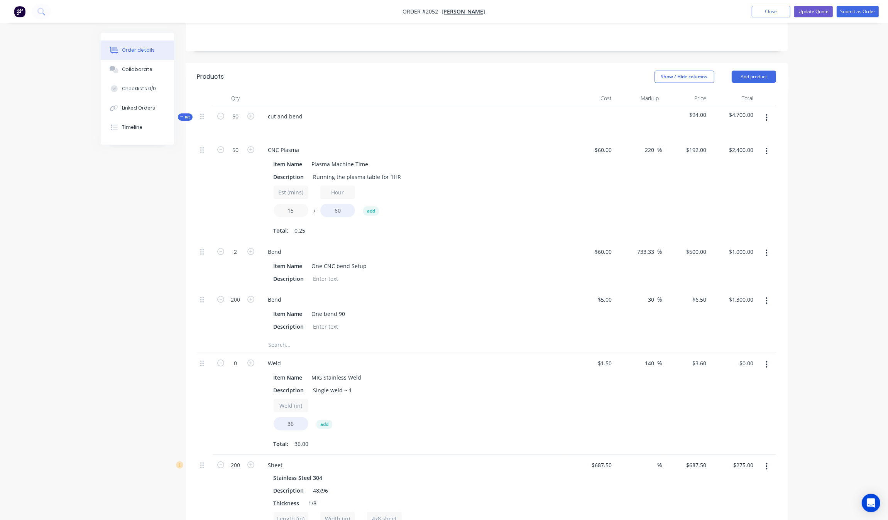
drag, startPoint x: 300, startPoint y: 211, endPoint x: 257, endPoint y: 207, distance: 43.0
click at [257, 207] on div "50 CNC Plasma Item Name Plasma Machine Time Description Running the plasma tabl…" at bounding box center [486, 191] width 579 height 102
type input "10"
type input "$1,600.32"
click at [257, 213] on div "50" at bounding box center [236, 191] width 46 height 102
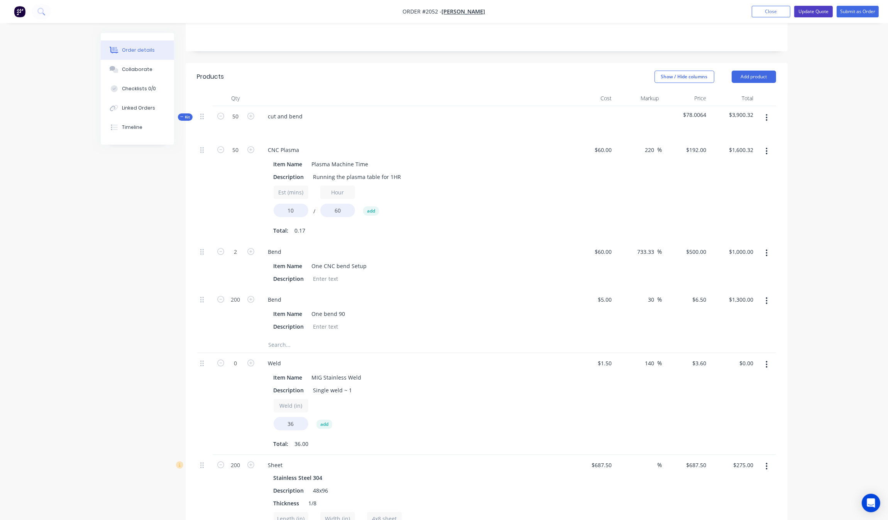
click at [823, 13] on button "Update Quote" at bounding box center [813, 12] width 39 height 12
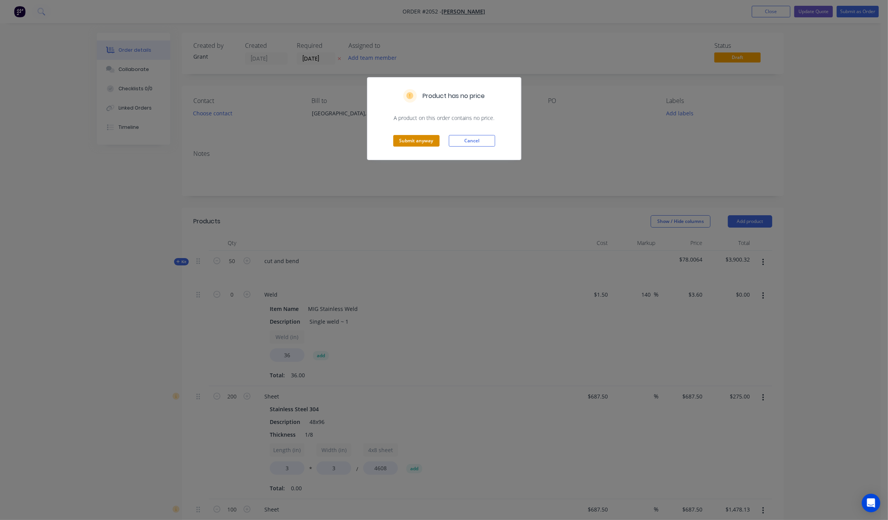
click at [418, 136] on button "Submit anyway" at bounding box center [416, 141] width 46 height 12
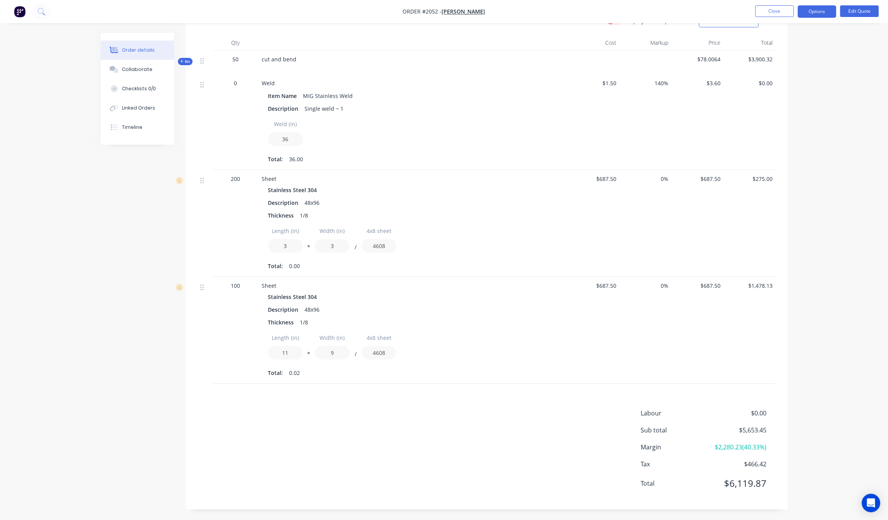
scroll to position [201, 0]
click at [864, 211] on div "Order details Collaborate Checklists 0/0 Linked Orders Timeline Order details C…" at bounding box center [444, 159] width 888 height 721
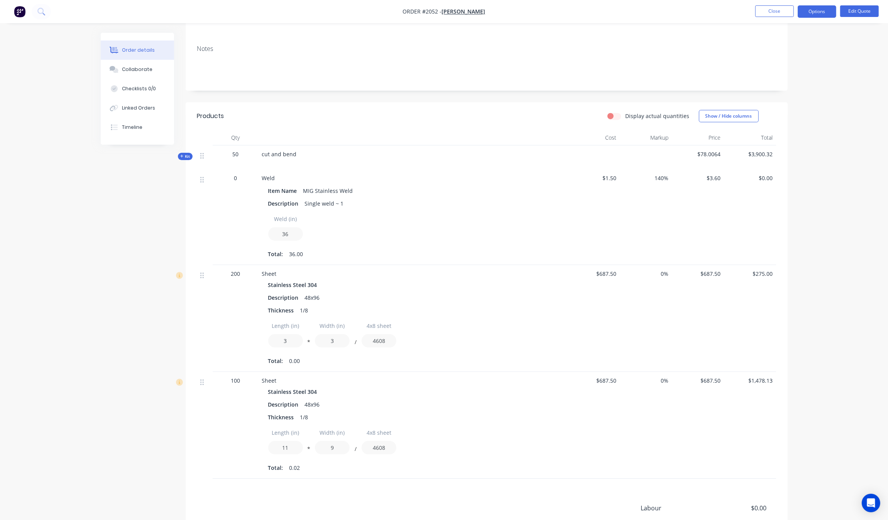
scroll to position [104, 0]
click at [234, 175] on span "0" at bounding box center [235, 178] width 3 height 8
click at [870, 10] on button "Edit Quote" at bounding box center [859, 11] width 39 height 12
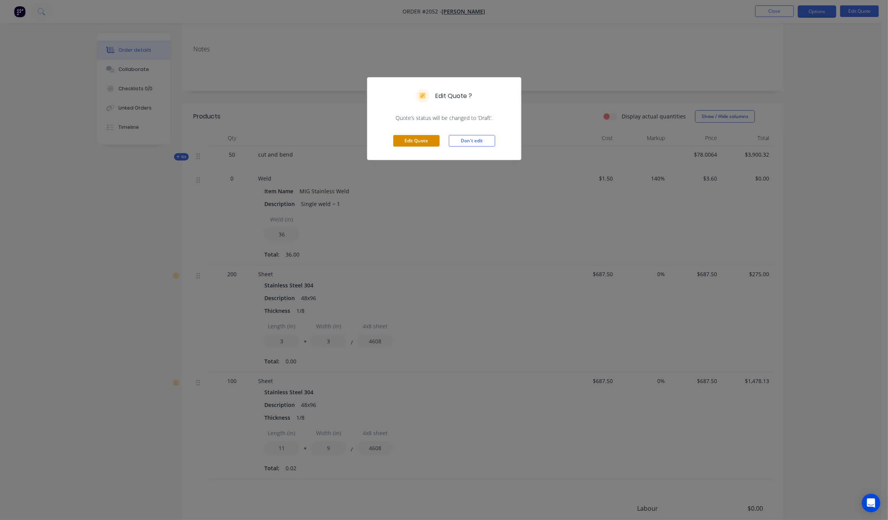
click at [417, 140] on button "Edit Quote" at bounding box center [416, 141] width 46 height 12
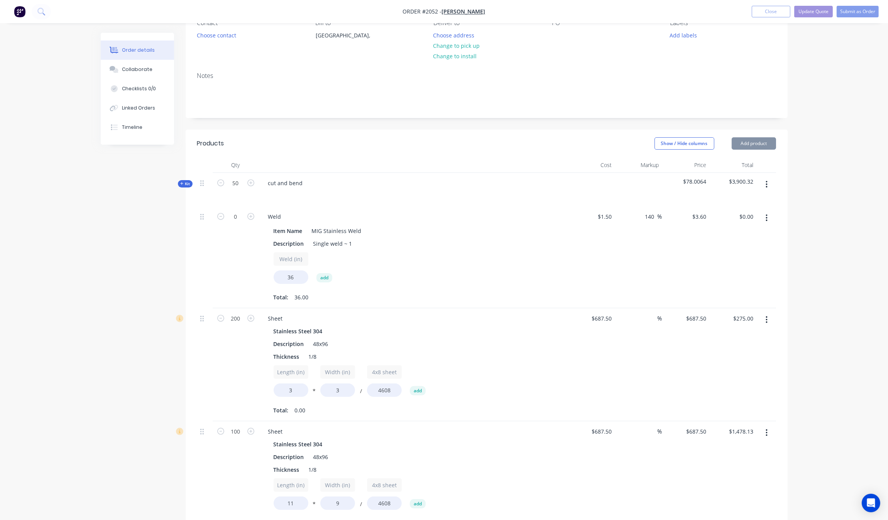
scroll to position [96, 0]
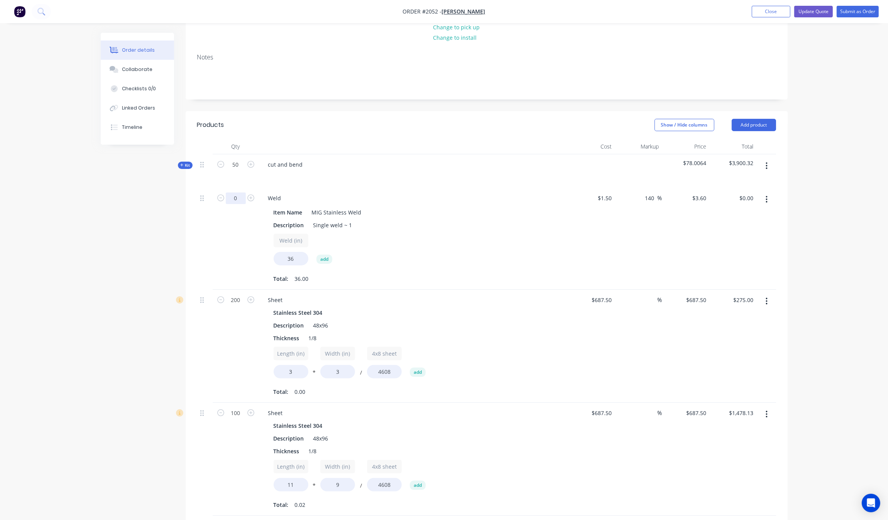
click at [241, 171] on input "0" at bounding box center [236, 165] width 20 height 12
type input "50"
type input "$6,480.00"
click at [298, 265] on input "36" at bounding box center [291, 259] width 35 height 14
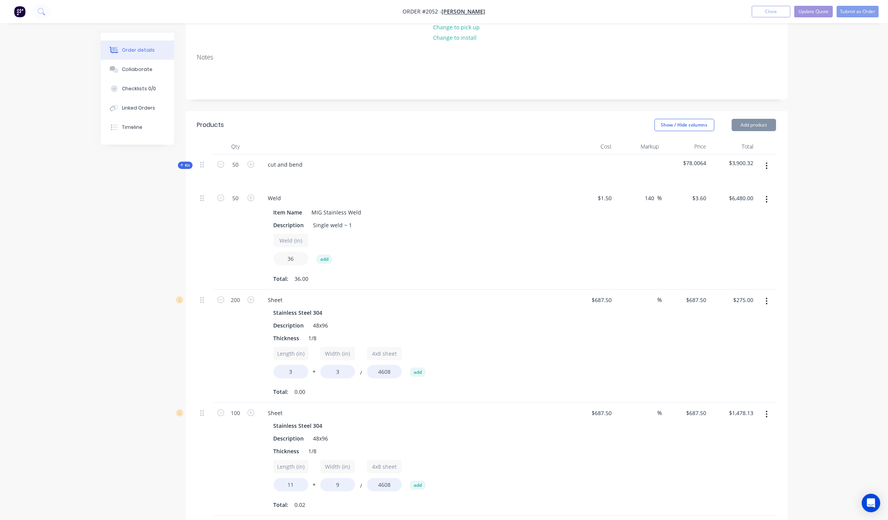
click at [298, 265] on input "36" at bounding box center [291, 259] width 35 height 14
type input "30"
type input "$5,400.00"
click at [812, 13] on button "Update Quote" at bounding box center [813, 12] width 39 height 12
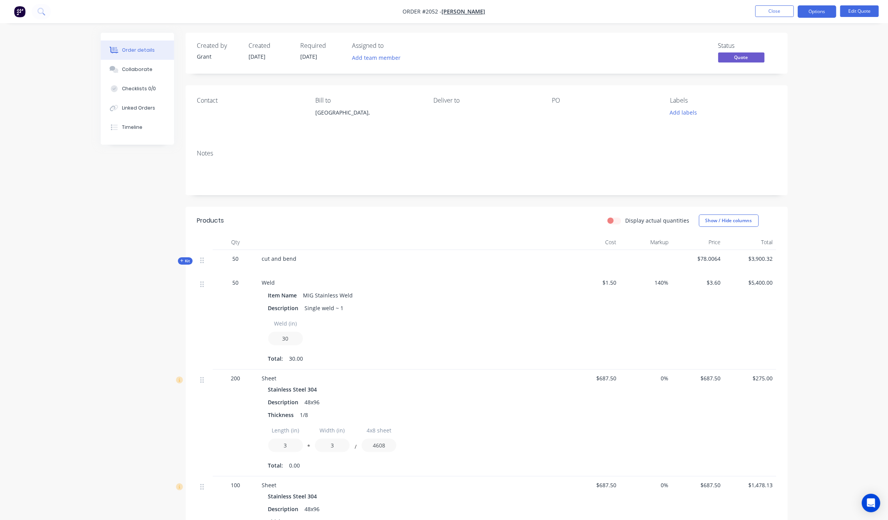
click at [811, 179] on div "Order details Collaborate Checklists 0/0 Linked Orders Timeline Order details C…" at bounding box center [444, 360] width 888 height 721
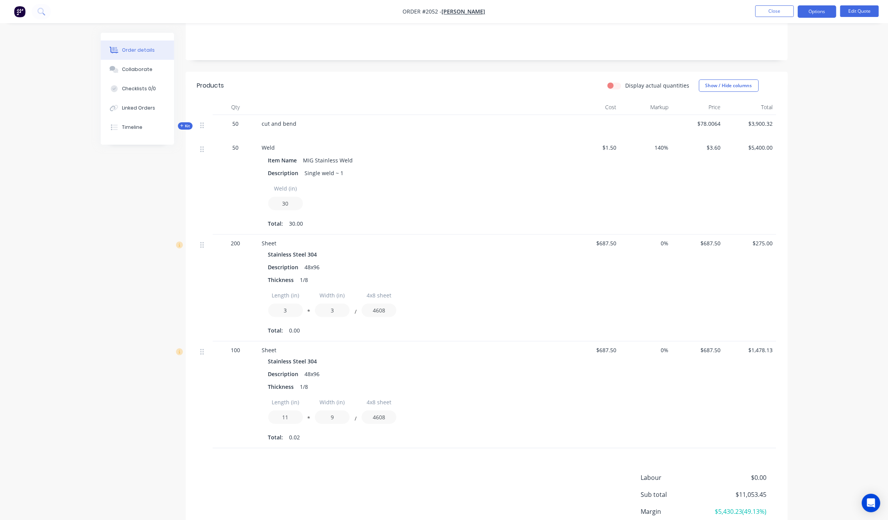
scroll to position [152, 0]
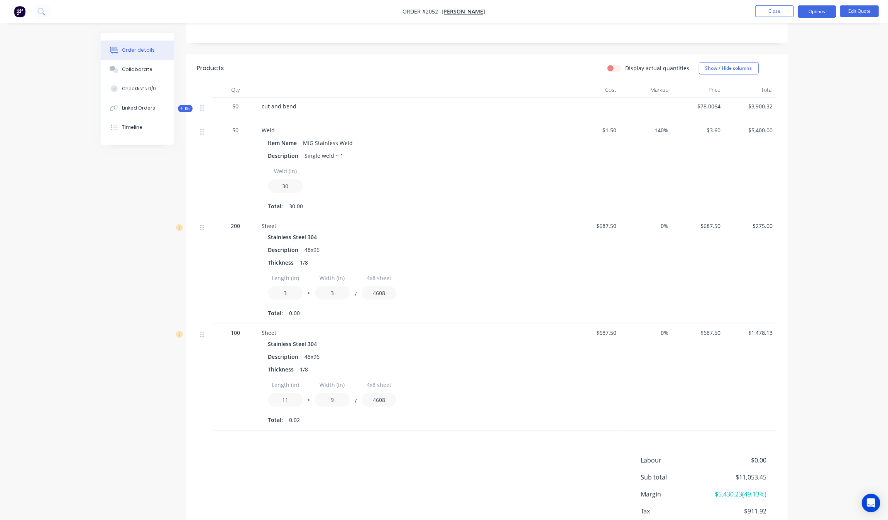
click at [844, 4] on nav "Order #2052 - [PERSON_NAME] Close Options Edit Quote" at bounding box center [444, 11] width 888 height 23
click at [863, 10] on button "Edit Quote" at bounding box center [859, 11] width 39 height 12
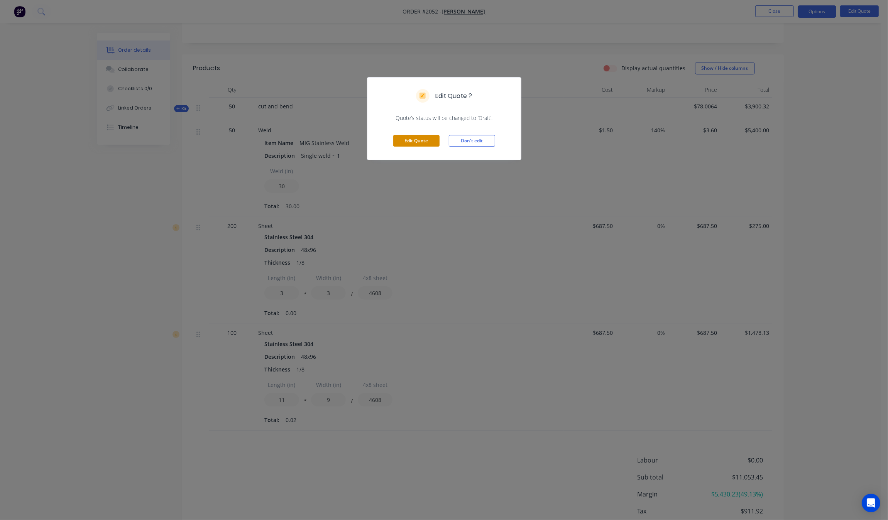
click at [417, 141] on button "Edit Quote" at bounding box center [416, 141] width 46 height 12
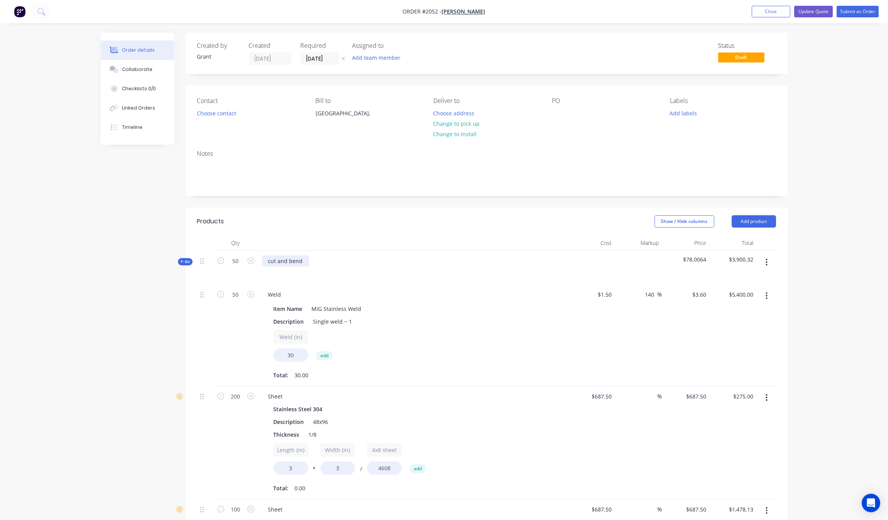
scroll to position [145, 0]
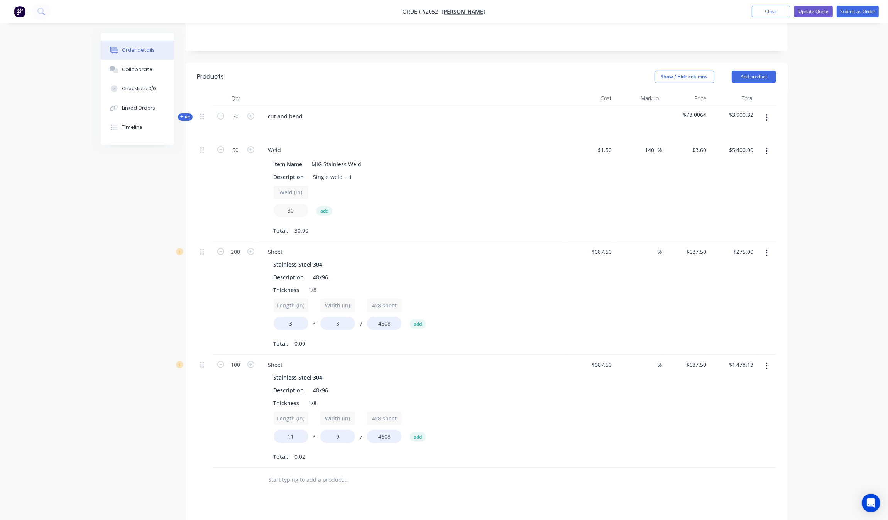
click at [307, 210] on input "30" at bounding box center [291, 211] width 35 height 14
type input "15"
type input "$2,700.00"
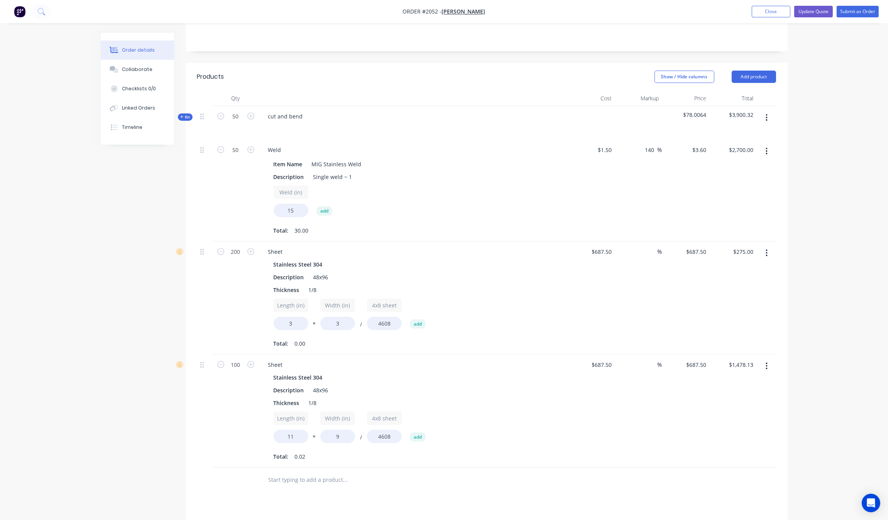
drag, startPoint x: 880, startPoint y: 145, endPoint x: 869, endPoint y: 113, distance: 33.8
click at [877, 140] on div "Order details Collaborate Checklists 0/0 Linked Orders Timeline Order details C…" at bounding box center [444, 272] width 888 height 834
click at [428, 200] on div "Weld (in) 15 add" at bounding box center [413, 203] width 279 height 35
click at [301, 213] on input "15" at bounding box center [291, 211] width 35 height 14
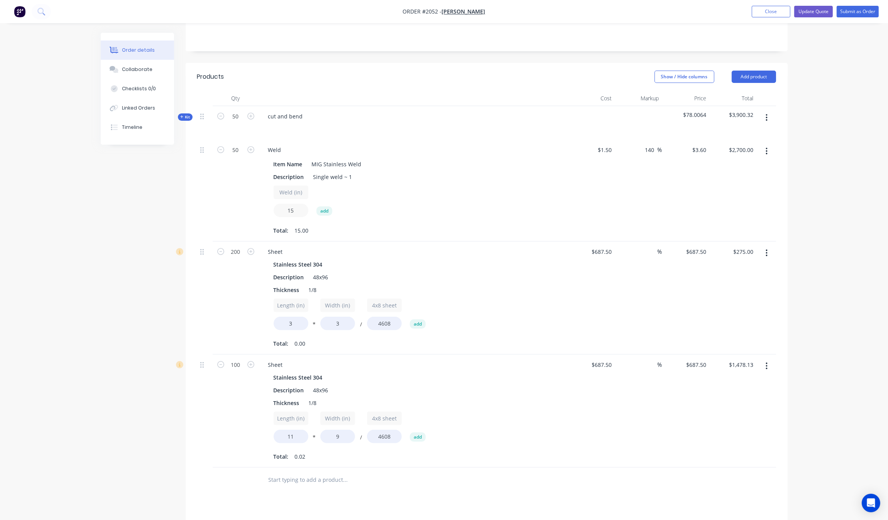
click at [301, 213] on input "15" at bounding box center [291, 211] width 35 height 14
type input "18"
type input "$3,240.00"
click at [343, 219] on div "Weld (in) 18 add" at bounding box center [413, 203] width 279 height 35
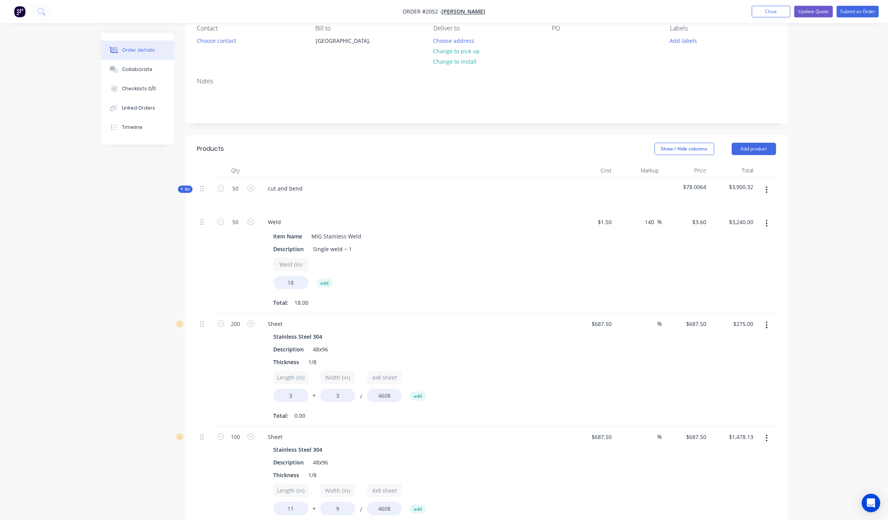
scroll to position [121, 0]
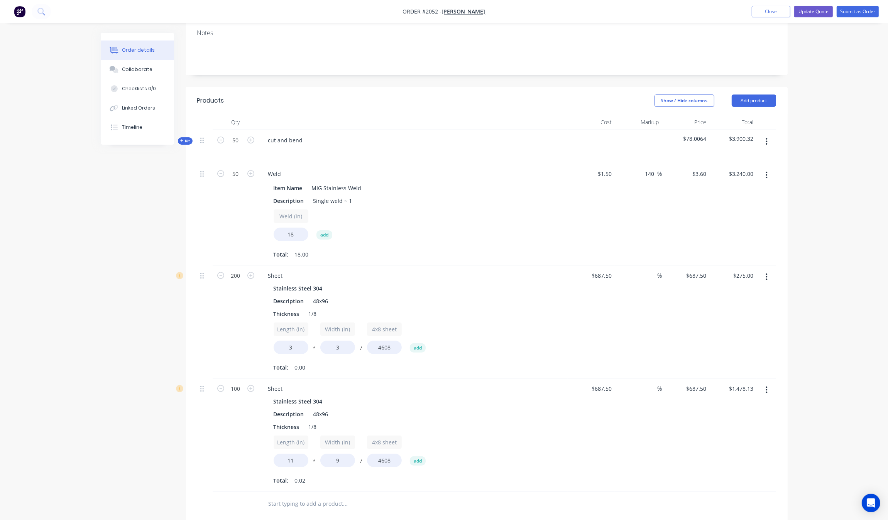
click at [836, 149] on div "Order details Collaborate Checklists 0/0 Linked Orders Timeline Order details C…" at bounding box center [444, 296] width 888 height 834
click at [120, 225] on div "Created by Grant Created [DATE] Required [DATE] Assigned to Add team member Sta…" at bounding box center [444, 313] width 687 height 802
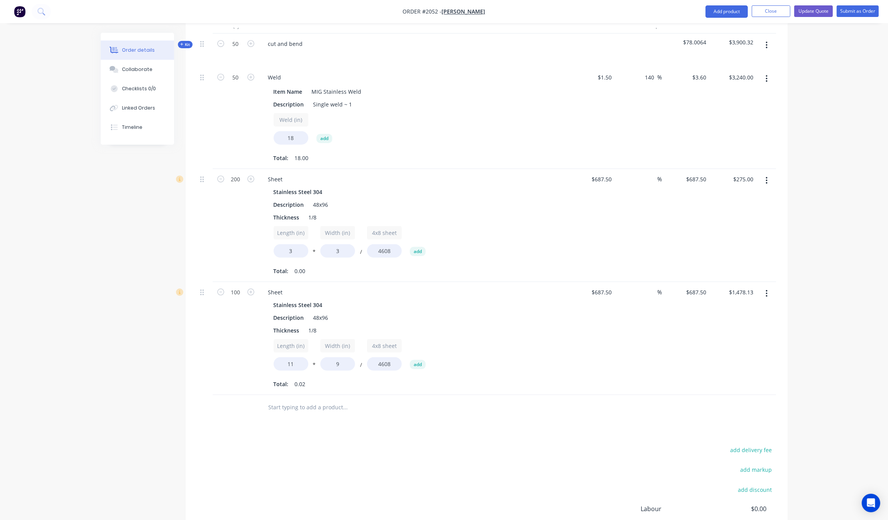
click at [834, 189] on div "Order details Collaborate Checklists 0/0 Linked Orders Timeline Order details C…" at bounding box center [444, 200] width 888 height 834
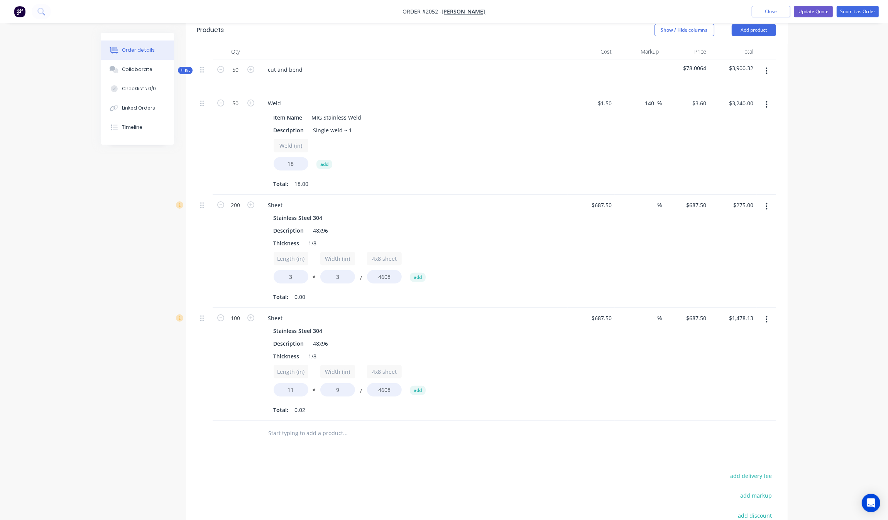
scroll to position [169, 0]
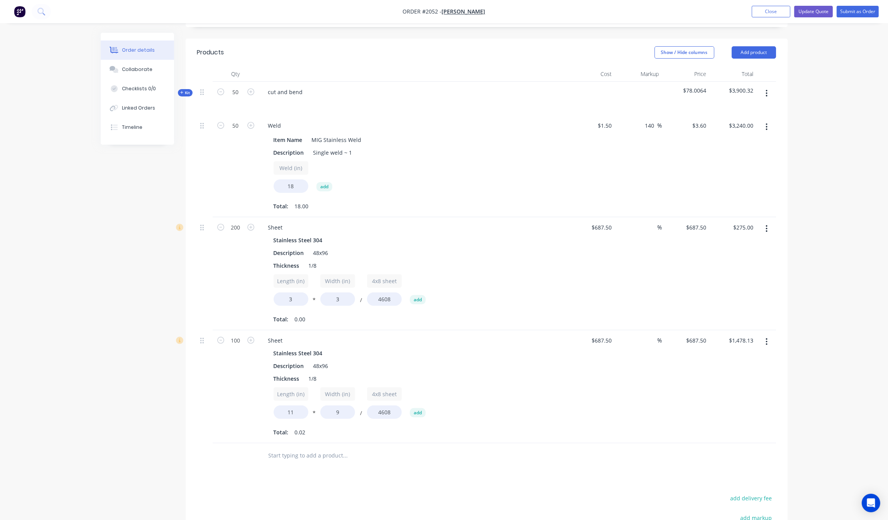
click at [115, 211] on div "Created by Grant Created [DATE] Required [DATE] Assigned to Add team member Sta…" at bounding box center [444, 265] width 687 height 802
drag, startPoint x: 855, startPoint y: 215, endPoint x: 724, endPoint y: 219, distance: 131.7
click at [850, 217] on div "Order details Collaborate Checklists 0/0 Linked Orders Timeline Order details C…" at bounding box center [444, 248] width 888 height 834
click at [234, 93] on input "50" at bounding box center [236, 92] width 20 height 12
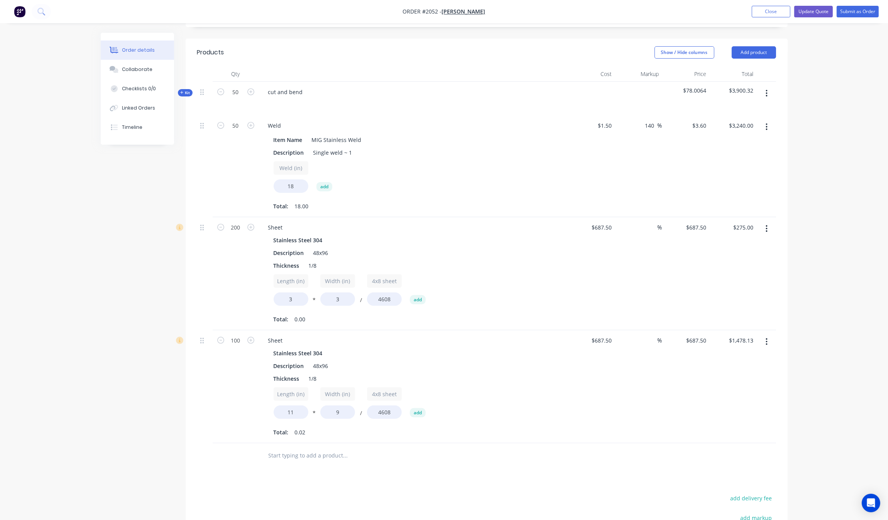
click at [145, 209] on div "Created by Grant Created [DATE] Required [DATE] Assigned to Add team member Sta…" at bounding box center [444, 265] width 687 height 802
click at [235, 98] on div "50" at bounding box center [236, 99] width 46 height 34
click at [238, 98] on div "50" at bounding box center [236, 99] width 46 height 34
click at [238, 93] on input "50" at bounding box center [236, 92] width 20 height 12
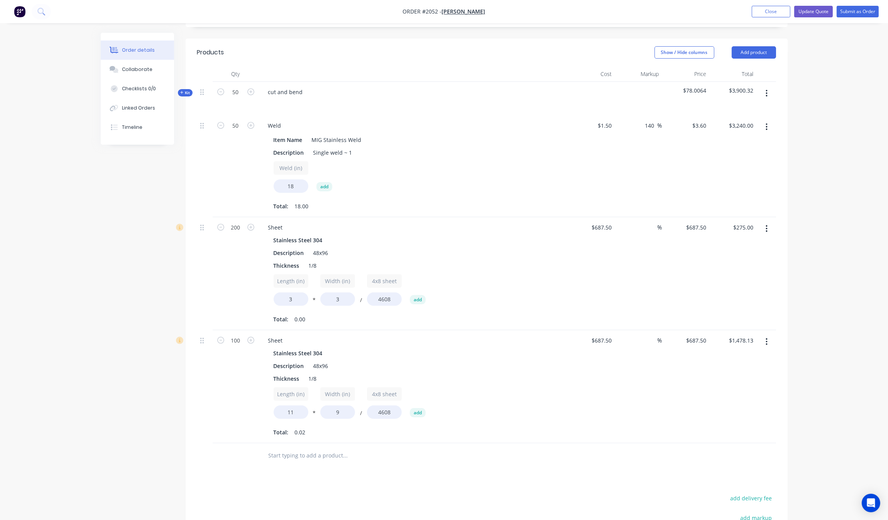
click at [153, 215] on div "Created by Grant Created [DATE] Required [DATE] Assigned to Add team member Sta…" at bounding box center [444, 265] width 687 height 802
click at [232, 98] on div "50" at bounding box center [236, 99] width 46 height 34
click at [238, 89] on input "50" at bounding box center [236, 92] width 20 height 12
click at [238, 90] on input "50" at bounding box center [236, 92] width 20 height 12
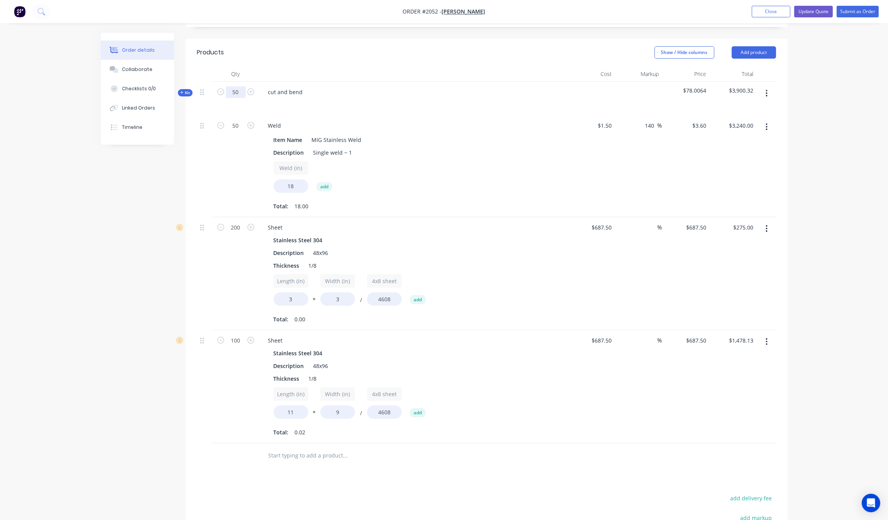
click at [238, 90] on input "50" at bounding box center [236, 92] width 20 height 12
type input "100"
click at [224, 161] on div "50" at bounding box center [236, 166] width 46 height 102
click at [242, 98] on input "50" at bounding box center [236, 92] width 20 height 12
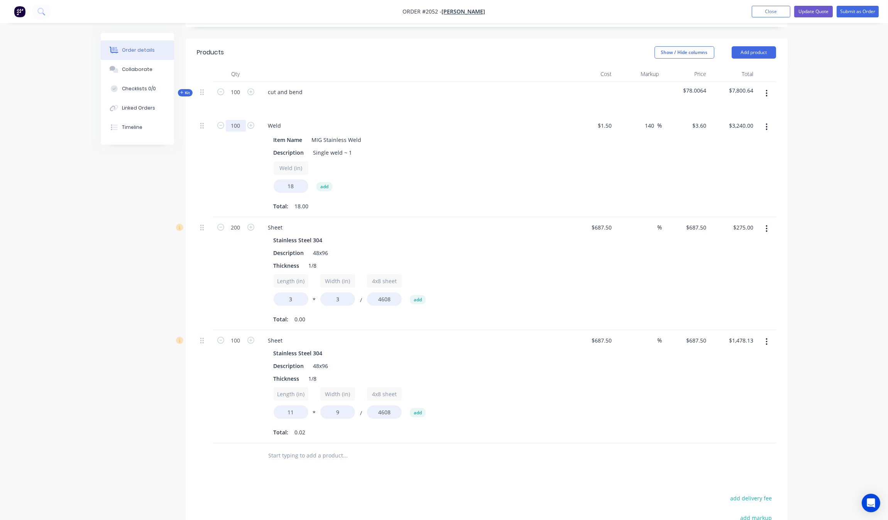
type input "100"
type input "$6,480.00"
drag, startPoint x: 218, startPoint y: 165, endPoint x: 236, endPoint y: 170, distance: 18.9
click at [219, 165] on div "100" at bounding box center [236, 166] width 46 height 102
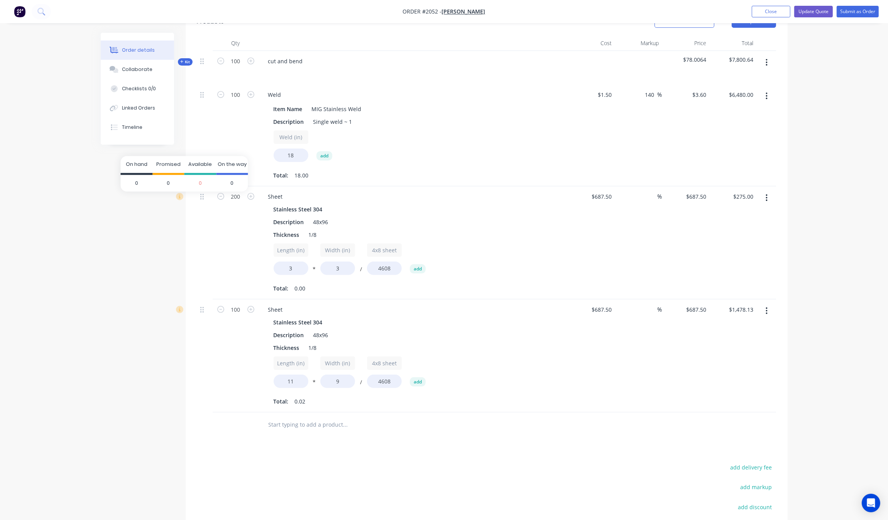
scroll to position [217, 0]
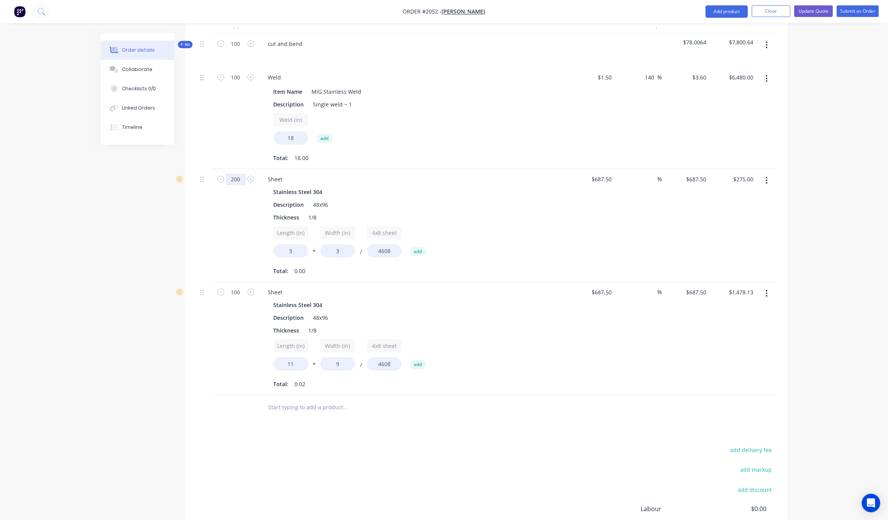
click at [240, 50] on input "200" at bounding box center [236, 44] width 20 height 12
type input "400"
type input "$550.00"
click at [227, 50] on input "100" at bounding box center [236, 44] width 20 height 12
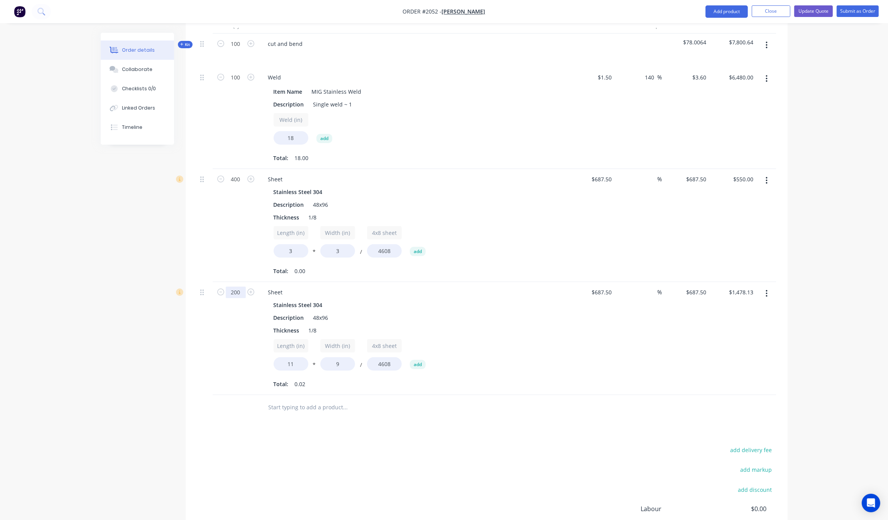
type input "200"
type input "$2,956.25"
click at [176, 248] on div "Created by Grant Created [DATE] Required [DATE] Assigned to Add team member Sta…" at bounding box center [444, 217] width 687 height 802
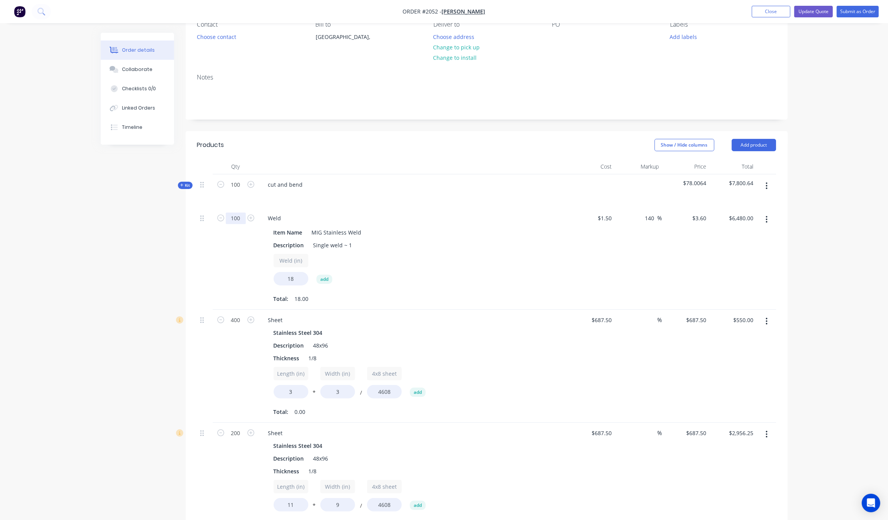
scroll to position [73, 0]
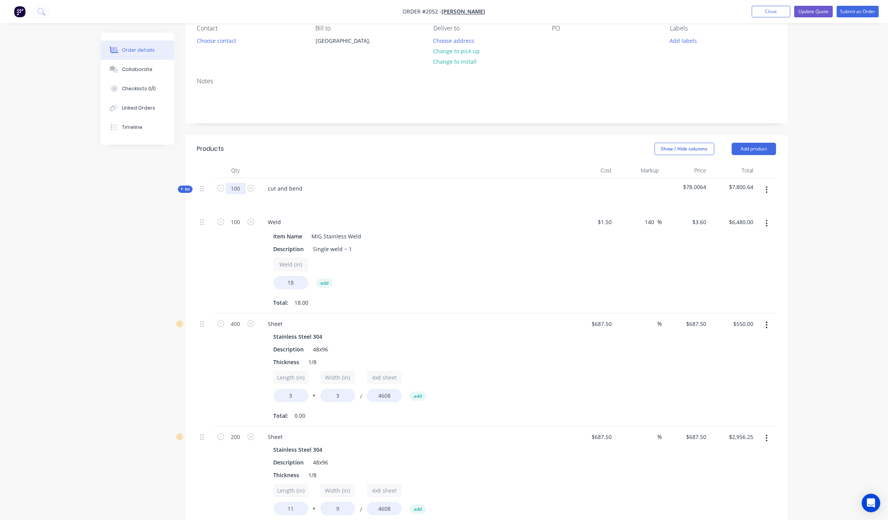
click at [236, 188] on input "100" at bounding box center [236, 189] width 20 height 12
type input "50"
click at [232, 195] on input "100" at bounding box center [236, 189] width 20 height 12
type input "50"
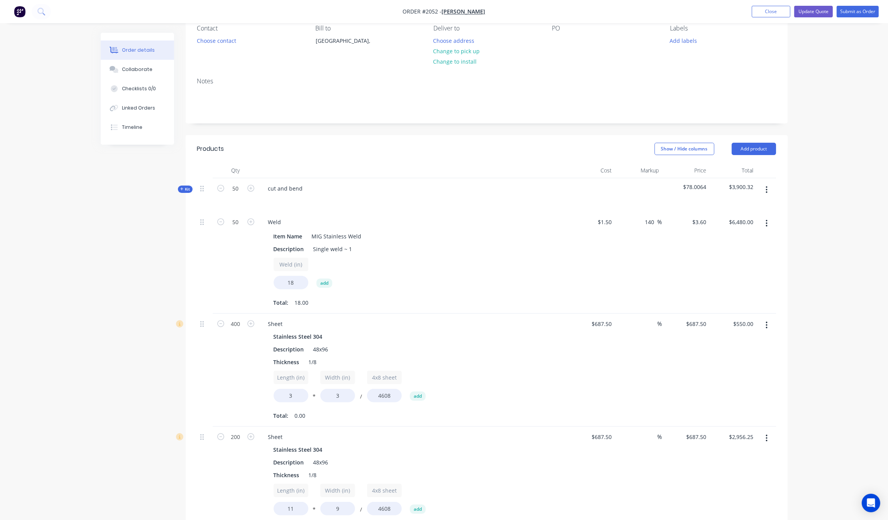
type input "$3,240.00"
drag, startPoint x: 205, startPoint y: 241, endPoint x: 213, endPoint y: 241, distance: 8.1
click at [210, 241] on div at bounding box center [204, 263] width 15 height 102
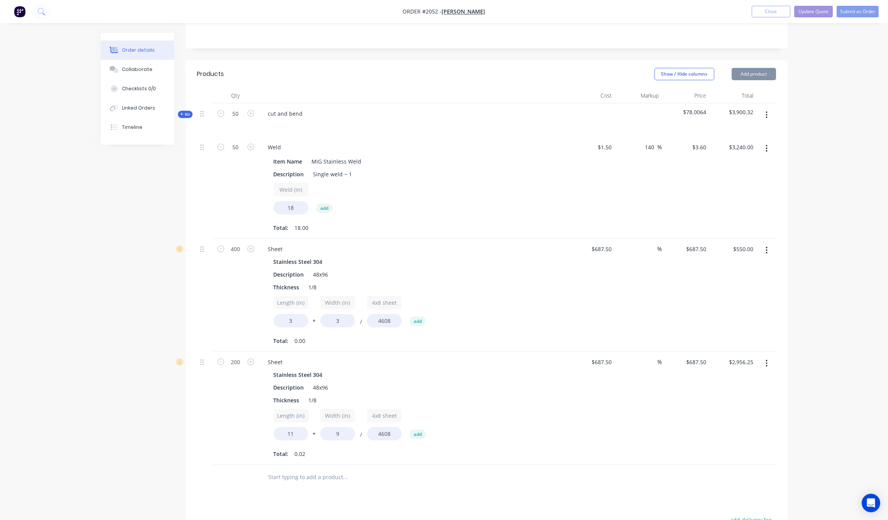
scroll to position [169, 0]
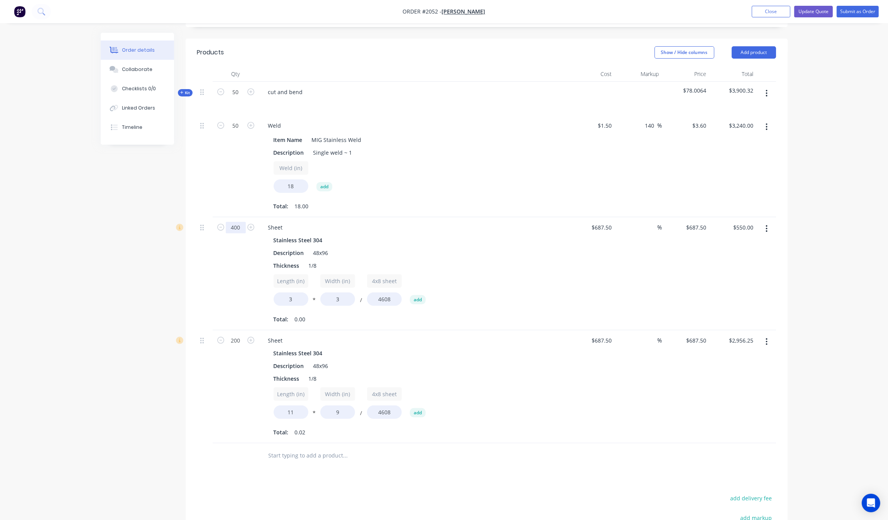
click at [237, 98] on input "400" at bounding box center [236, 92] width 20 height 12
type input "200"
type input "$275.00"
click at [237, 98] on input "200" at bounding box center [236, 92] width 20 height 12
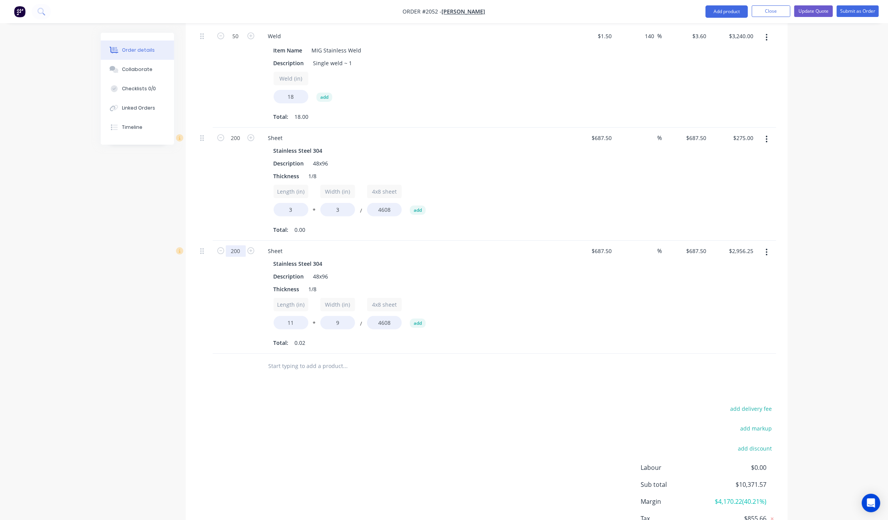
scroll to position [266, 0]
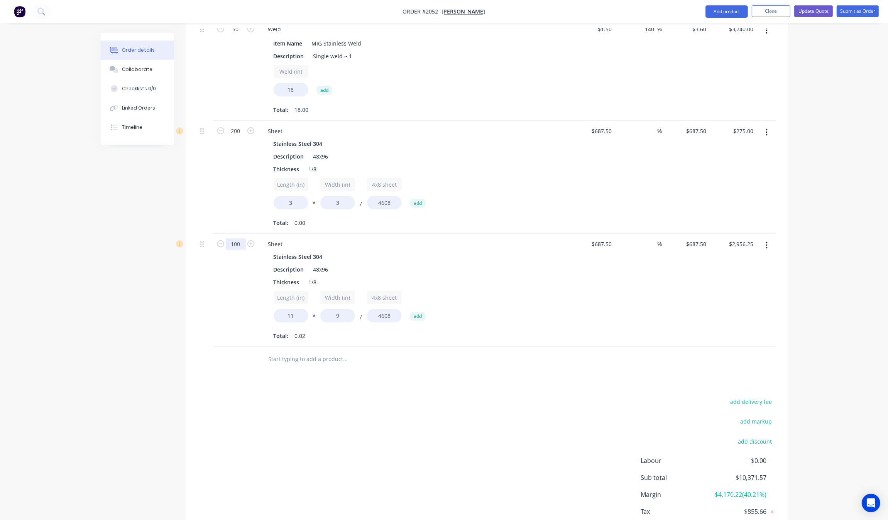
type input "100"
type input "$1,478.13"
click at [120, 294] on div "Created by Grant Created [DATE] Required [DATE] Assigned to Add team member Sta…" at bounding box center [444, 168] width 687 height 802
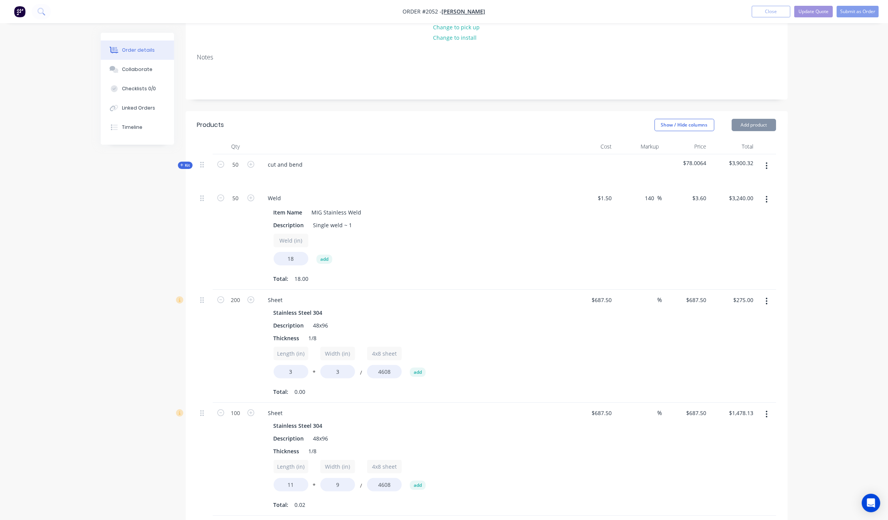
scroll to position [73, 0]
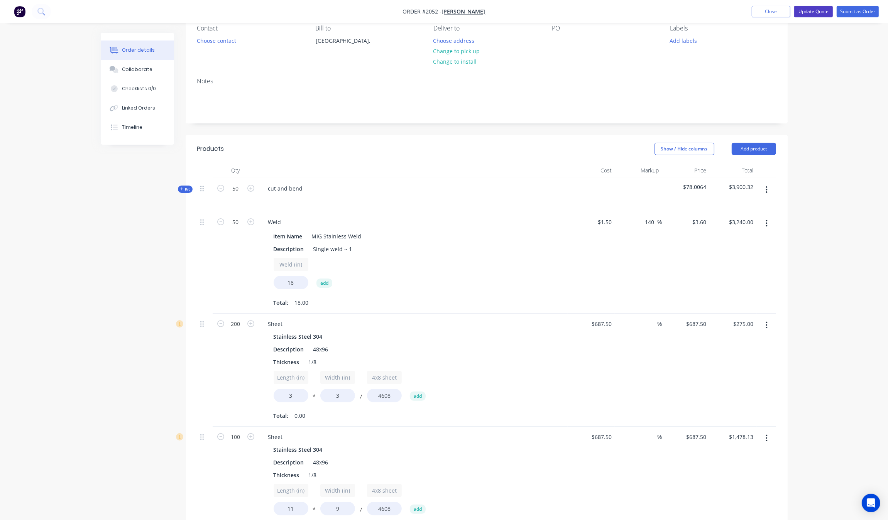
click at [826, 9] on button "Update Quote" at bounding box center [813, 12] width 39 height 12
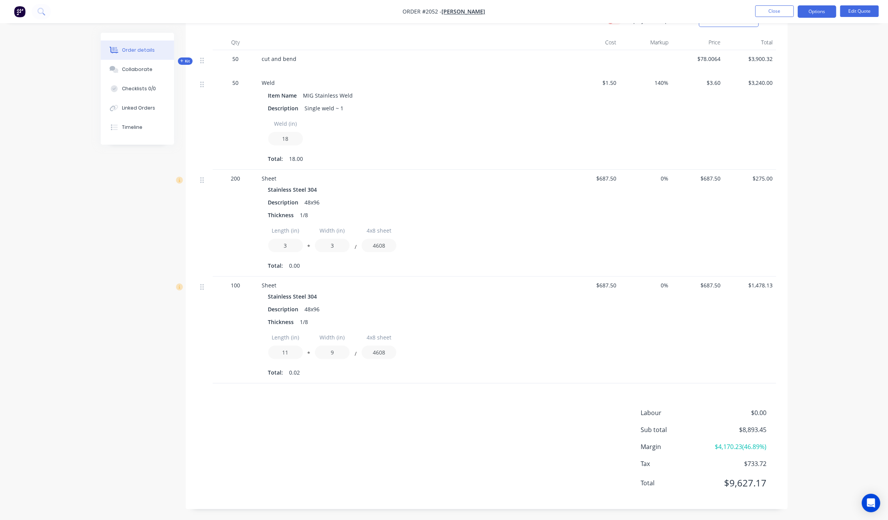
scroll to position [201, 0]
click at [818, 239] on div "Order details Collaborate Checklists 0/0 Linked Orders Timeline Order details C…" at bounding box center [444, 159] width 888 height 721
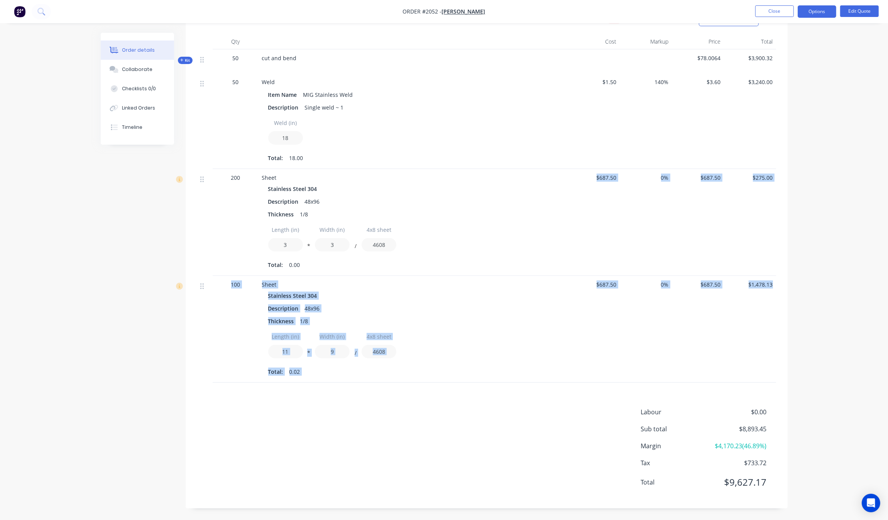
drag, startPoint x: 771, startPoint y: 286, endPoint x: 581, endPoint y: 183, distance: 216.1
click at [581, 183] on div "Kit 50 cut and bend $78.0064 $3,900.32 50 Weld Item Name MIG Stainless Weld Des…" at bounding box center [486, 215] width 579 height 333
click at [637, 181] on span "0%" at bounding box center [646, 178] width 46 height 8
drag, startPoint x: 778, startPoint y: 287, endPoint x: 600, endPoint y: 171, distance: 212.5
click at [600, 171] on div "Qty Cost Markup Price Total Kit 50 cut and bend $78.0064 $3,900.32 50 Weld Item…" at bounding box center [487, 208] width 602 height 349
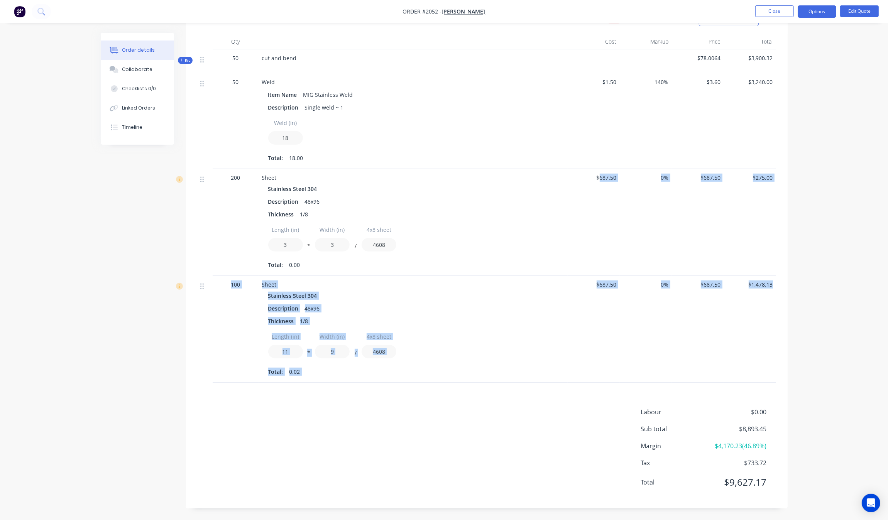
click at [601, 178] on span "$687.50" at bounding box center [594, 178] width 46 height 8
drag, startPoint x: 744, startPoint y: 176, endPoint x: 794, endPoint y: 168, distance: 50.1
click at [743, 176] on span "$275.00" at bounding box center [750, 178] width 46 height 8
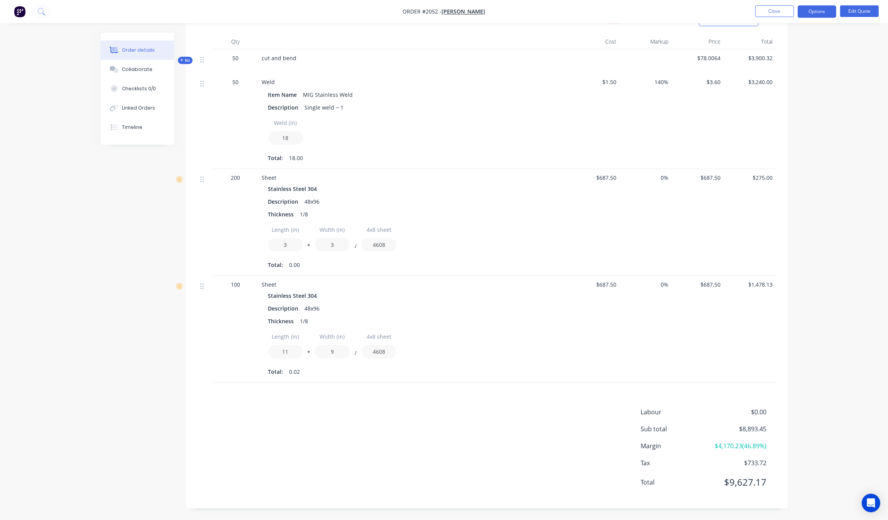
click at [825, 168] on div "Order details Collaborate Checklists 0/0 Linked Orders Timeline Order details C…" at bounding box center [444, 159] width 888 height 721
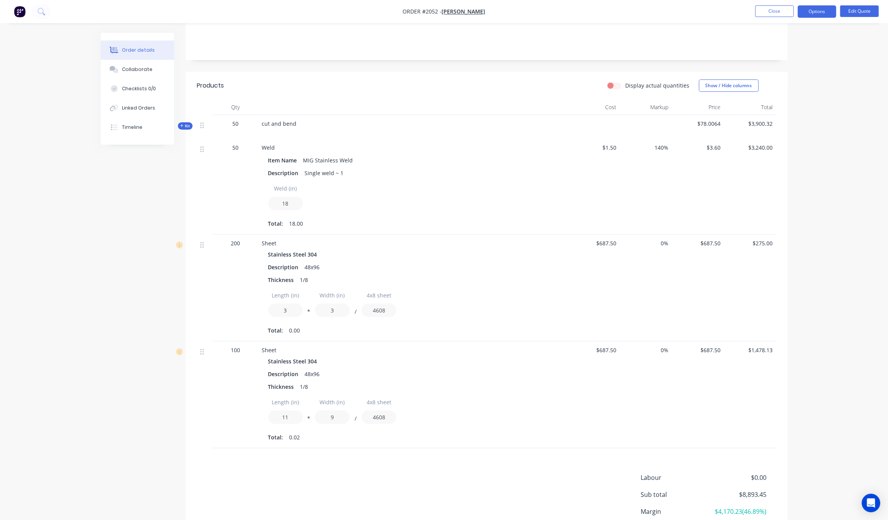
scroll to position [152, 0]
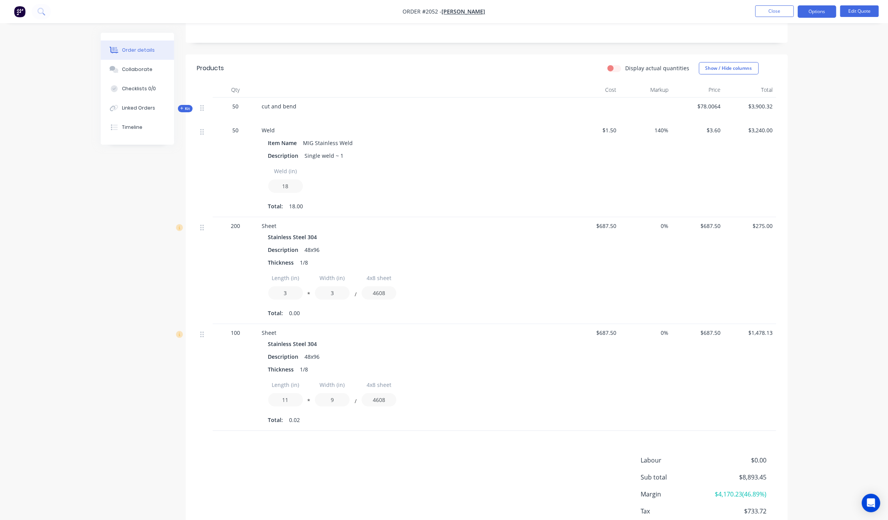
drag, startPoint x: 818, startPoint y: 222, endPoint x: 809, endPoint y: 265, distance: 44.1
click at [819, 223] on div "Order details Collaborate Checklists 0/0 Linked Orders Timeline Order details C…" at bounding box center [444, 208] width 888 height 721
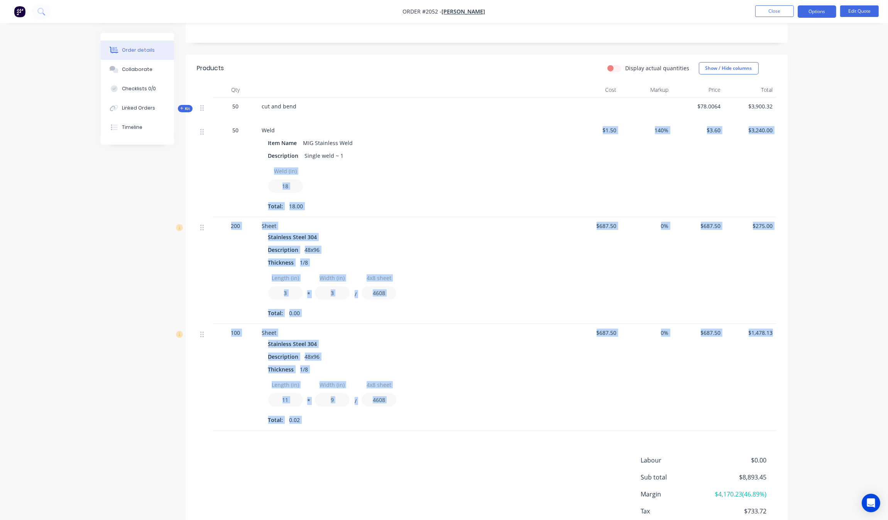
drag, startPoint x: 772, startPoint y: 334, endPoint x: 549, endPoint y: 161, distance: 282.7
click at [549, 161] on div "Kit 50 cut and bend $78.0064 $3,900.32 50 Weld Item Name MIG Stainless Weld Des…" at bounding box center [486, 264] width 579 height 333
click at [601, 227] on span "$687.50" at bounding box center [594, 226] width 46 height 8
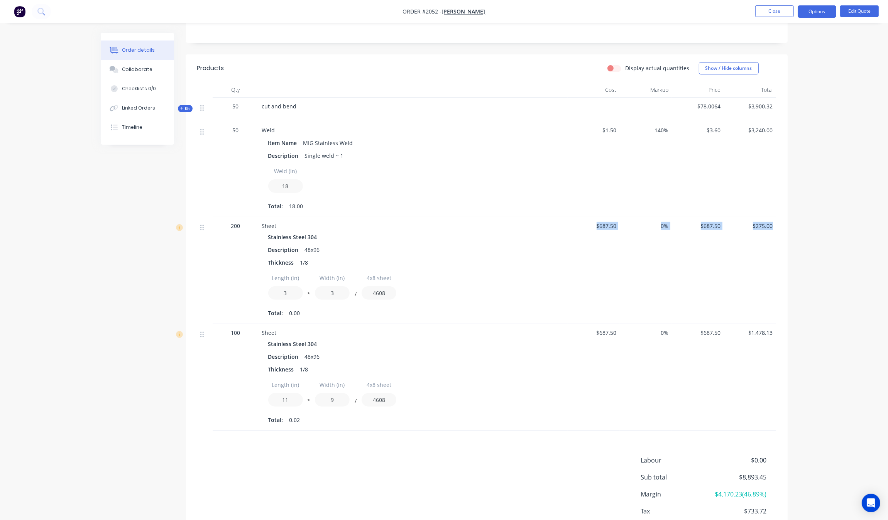
drag, startPoint x: 586, startPoint y: 230, endPoint x: 790, endPoint y: 220, distance: 204.4
click at [790, 220] on div "Order details Collaborate Checklists 0/0 Linked Orders Timeline Order details C…" at bounding box center [444, 224] width 702 height 688
click at [828, 232] on div "Order details Collaborate Checklists 0/0 Linked Orders Timeline Order details C…" at bounding box center [444, 208] width 888 height 721
click at [800, 240] on div "Order details Collaborate Checklists 0/0 Linked Orders Timeline Order details C…" at bounding box center [444, 208] width 888 height 721
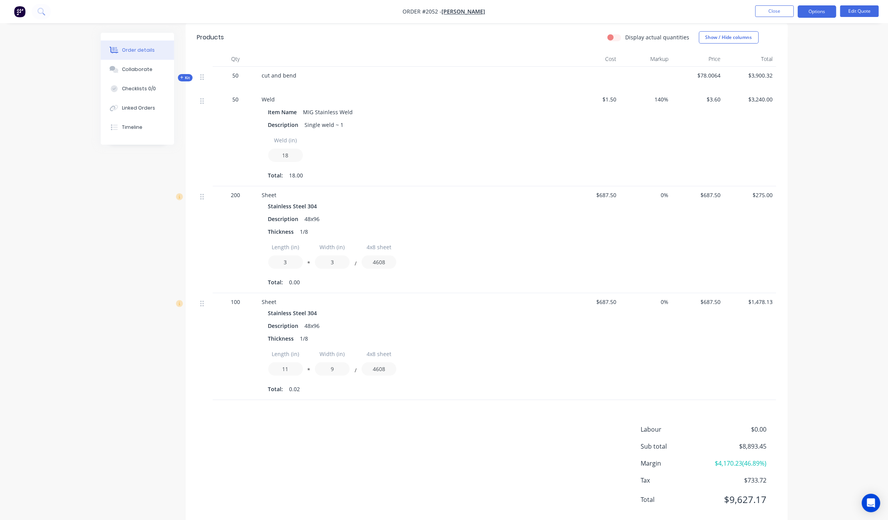
scroll to position [201, 0]
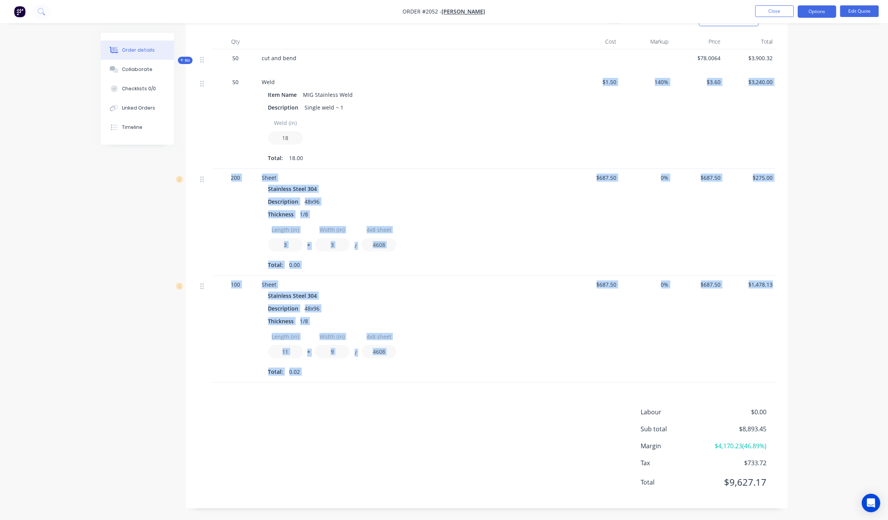
drag, startPoint x: 773, startPoint y: 287, endPoint x: 601, endPoint y: 84, distance: 266.2
click at [601, 84] on div "Kit 50 cut and bend $78.0064 $3,900.32 50 Weld Item Name MIG Stainless Weld Des…" at bounding box center [486, 215] width 579 height 333
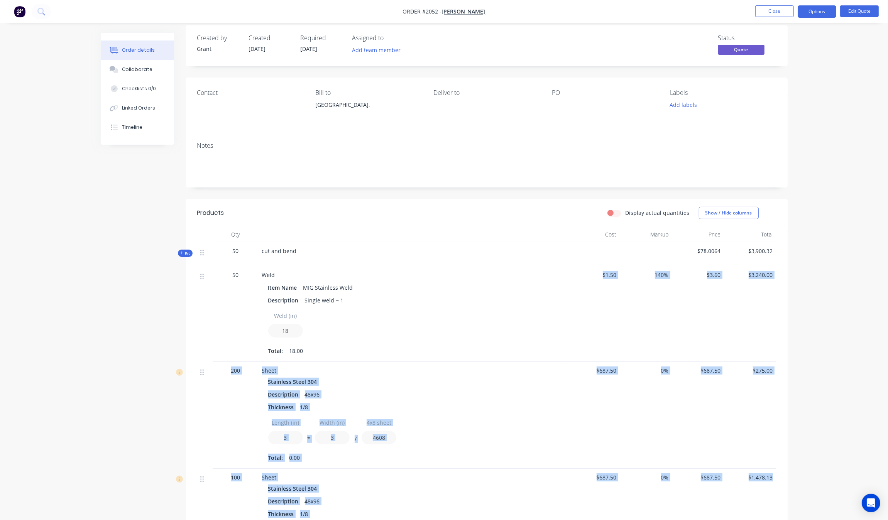
scroll to position [104, 0]
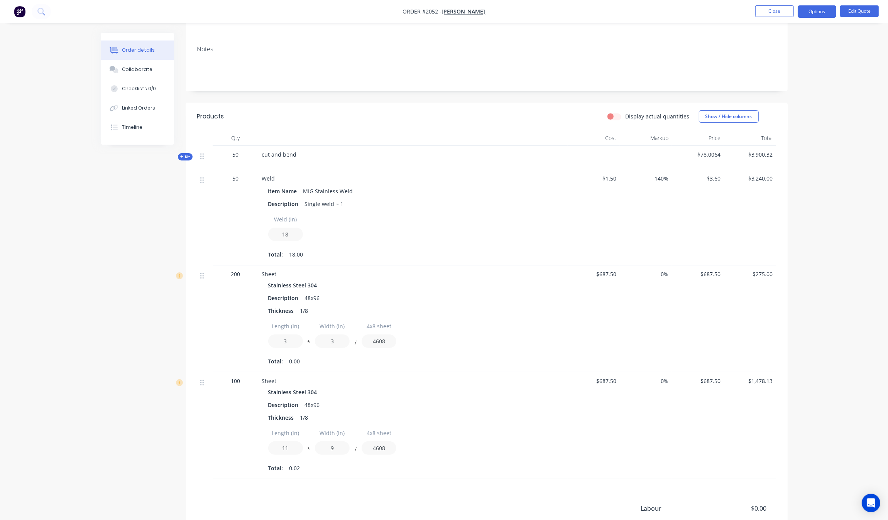
click at [816, 164] on div "Order details Collaborate Checklists 0/0 Linked Orders Timeline Order details C…" at bounding box center [444, 256] width 888 height 721
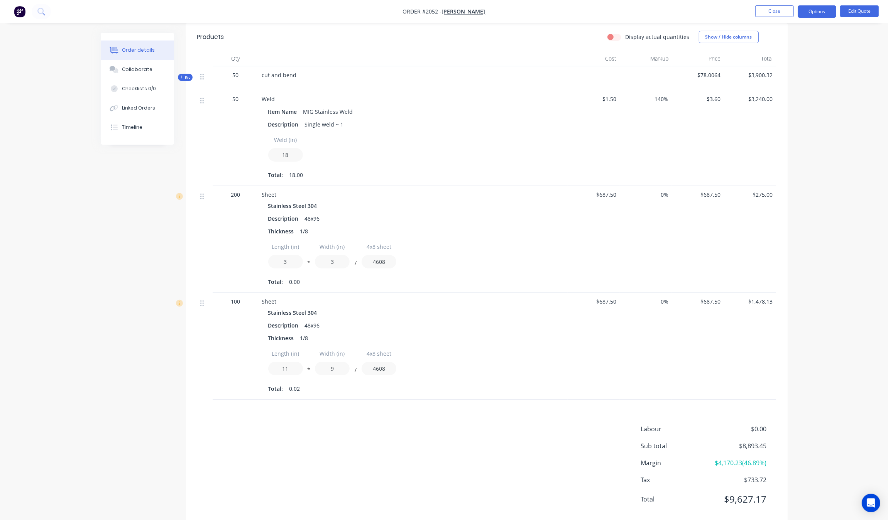
scroll to position [201, 0]
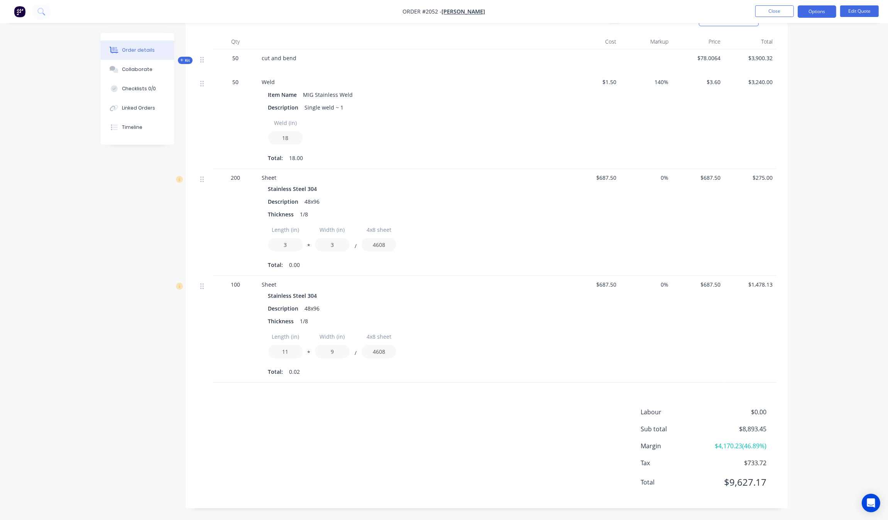
click at [830, 174] on div "Order details Collaborate Checklists 0/0 Linked Orders Timeline Order details C…" at bounding box center [444, 159] width 888 height 721
click at [669, 181] on div "200 Sheet Stainless Steel 304 Description 48x96 Thickness 1/8 Length (in) 3 * W…" at bounding box center [486, 222] width 579 height 107
click at [666, 179] on span "0%" at bounding box center [646, 178] width 46 height 8
click at [656, 176] on span "0%" at bounding box center [646, 178] width 46 height 8
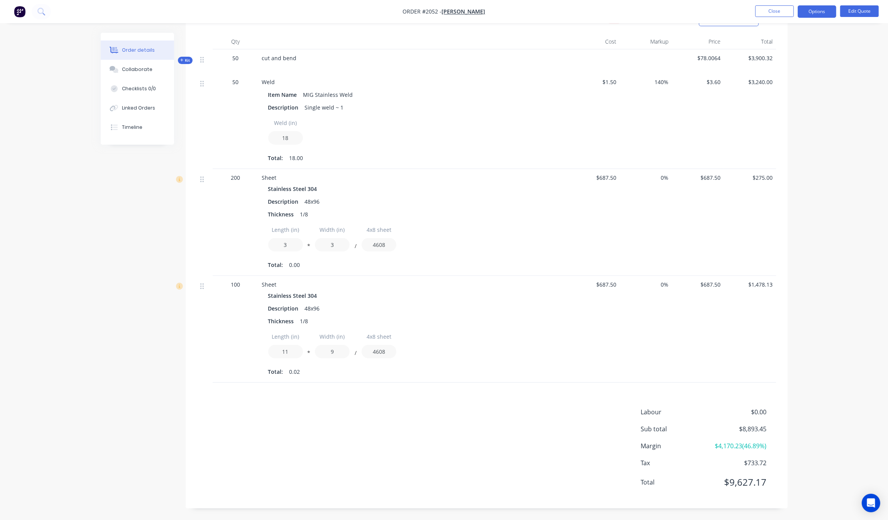
scroll to position [104, 0]
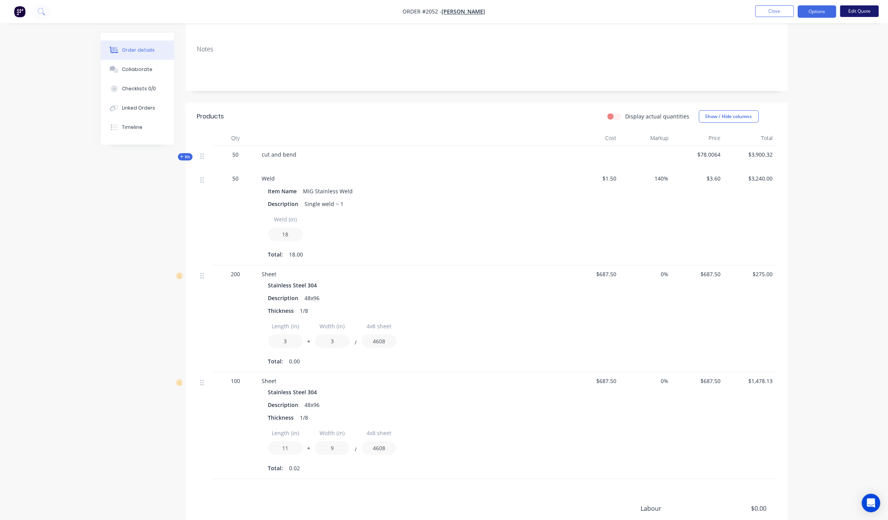
click at [858, 10] on button "Edit Quote" at bounding box center [859, 11] width 39 height 12
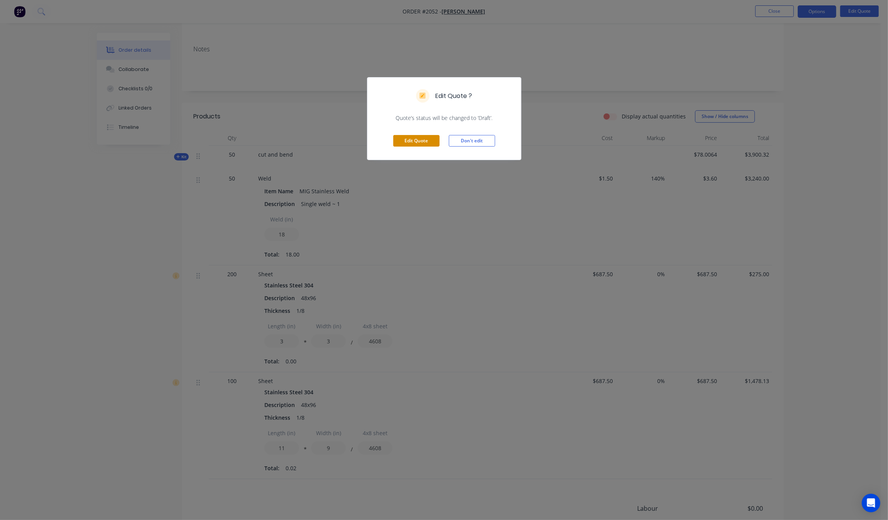
click at [427, 136] on button "Edit Quote" at bounding box center [416, 141] width 46 height 12
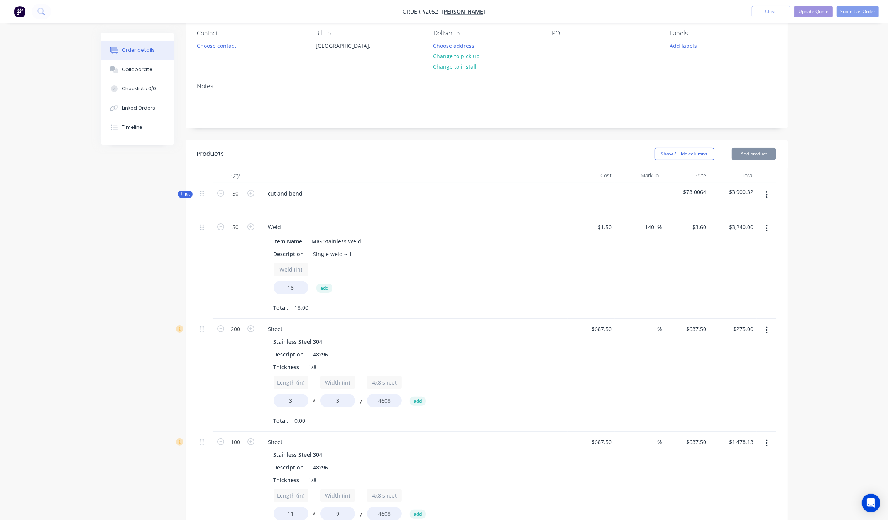
scroll to position [241, 0]
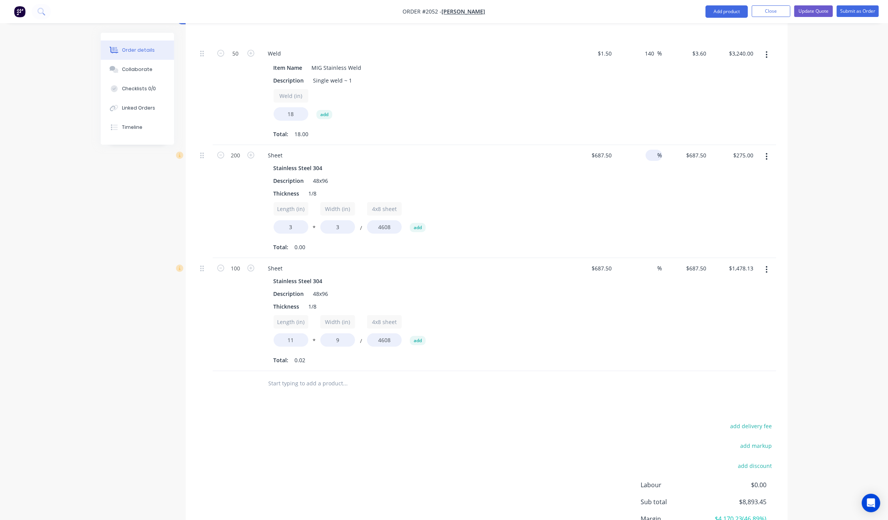
click at [651, 153] on input at bounding box center [653, 155] width 9 height 11
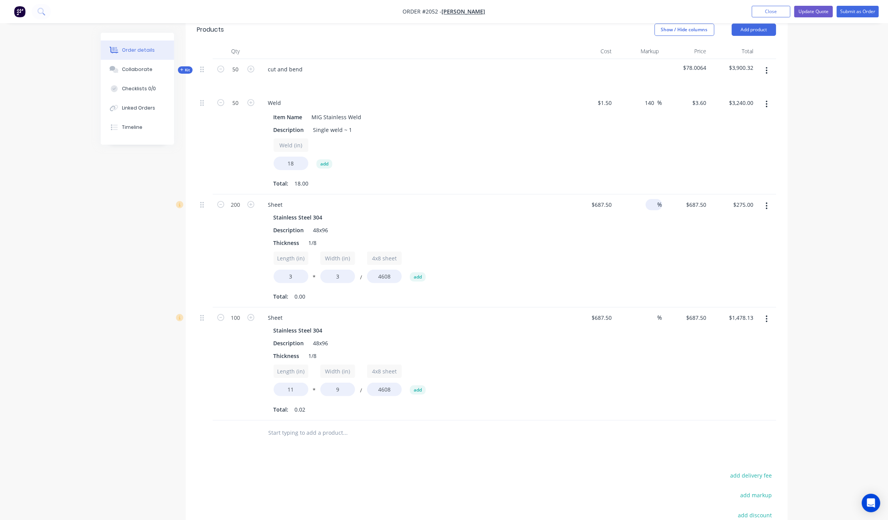
scroll to position [193, 0]
type input "40"
type input "$962.50"
type input "$385.00"
click at [818, 223] on div "Order details Collaborate Checklists 0/0 Linked Orders Timeline Order details C…" at bounding box center [444, 224] width 888 height 834
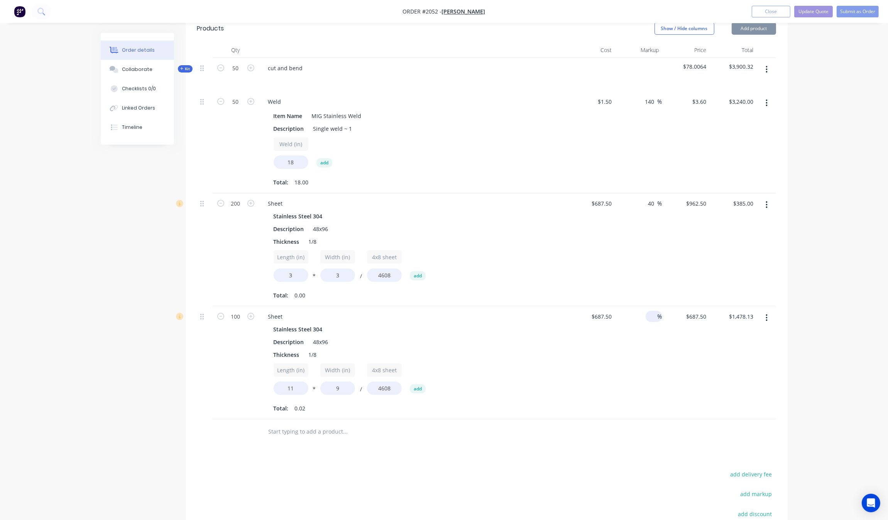
click at [649, 312] on div at bounding box center [653, 316] width 9 height 11
type input "40"
type input "$962.50"
type input "$2,069.38"
click at [861, 285] on div "Order details Collaborate Checklists 0/0 Linked Orders Timeline Order details C…" at bounding box center [444, 224] width 888 height 834
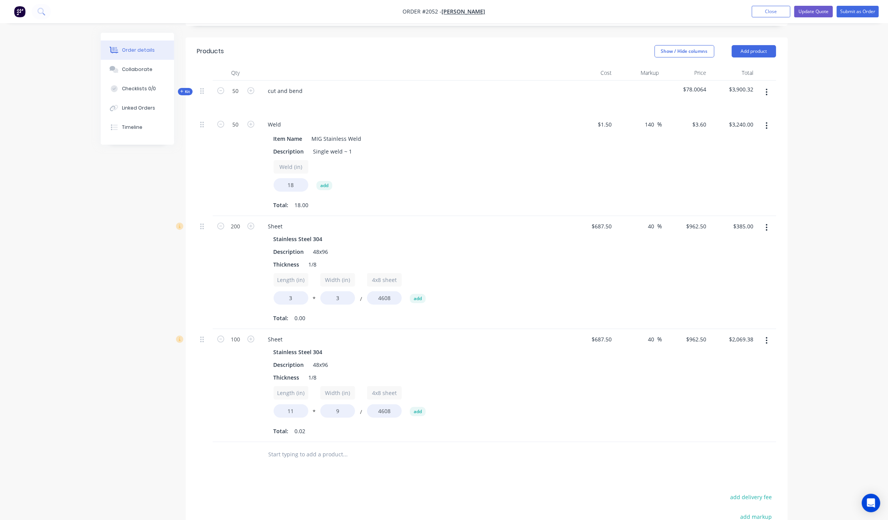
scroll to position [169, 0]
click at [824, 224] on div "Order details Collaborate Checklists 0/0 Linked Orders Timeline Order details C…" at bounding box center [444, 248] width 888 height 834
click at [568, 169] on div "$1.50 $1.50" at bounding box center [591, 166] width 47 height 102
click at [516, 172] on div "Weld (in) 18 add" at bounding box center [413, 178] width 279 height 35
click at [182, 95] on icon at bounding box center [181, 93] width 3 height 4
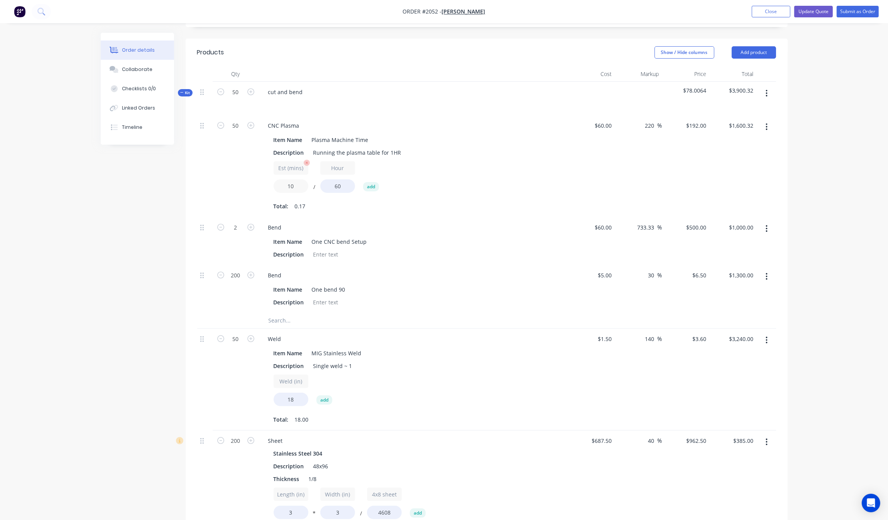
click at [290, 186] on input "10" at bounding box center [291, 186] width 35 height 14
type input "15"
type input "$2,400.00"
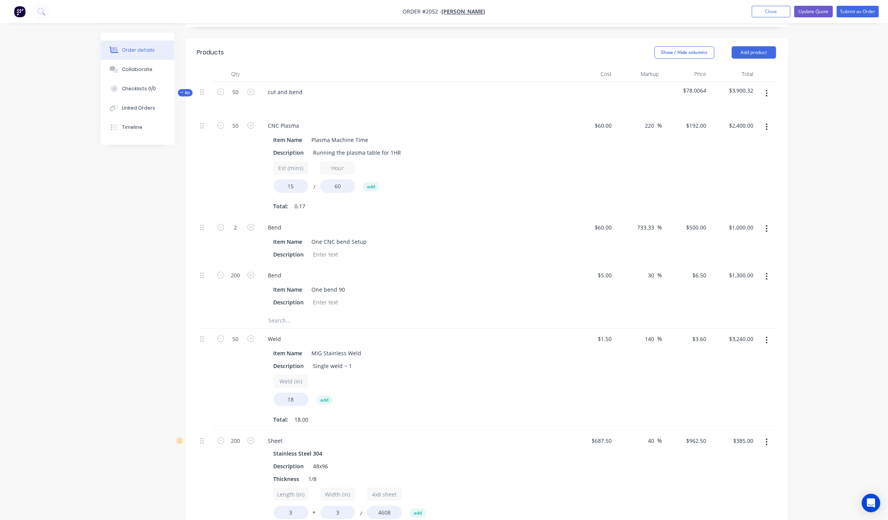
click at [190, 176] on div "Qty Cost Markup Price Total Kit 50 cut and bend $78.0064 $3,900.32 50 CNC Plasm…" at bounding box center [487, 374] width 602 height 616
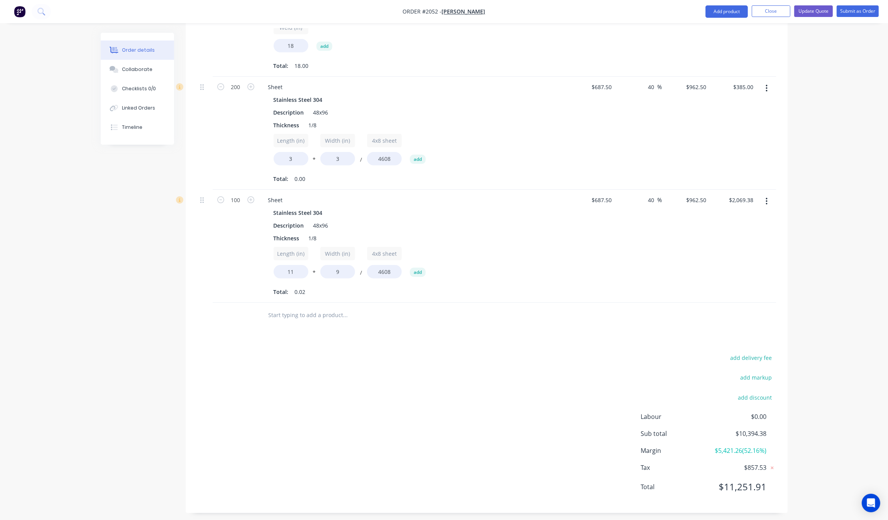
scroll to position [528, 0]
click at [610, 408] on div "add delivery fee add markup add discount Labour $0.00 Sub total $10,394.38 Marg…" at bounding box center [486, 422] width 579 height 149
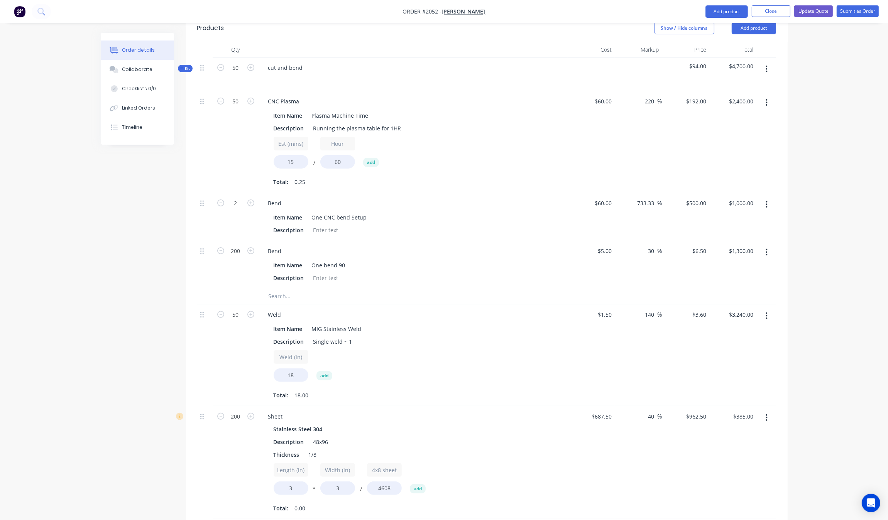
scroll to position [190, 0]
click at [110, 283] on div "Created by Grant Created [DATE] Required [DATE] Assigned to Add team member Sta…" at bounding box center [444, 350] width 687 height 1015
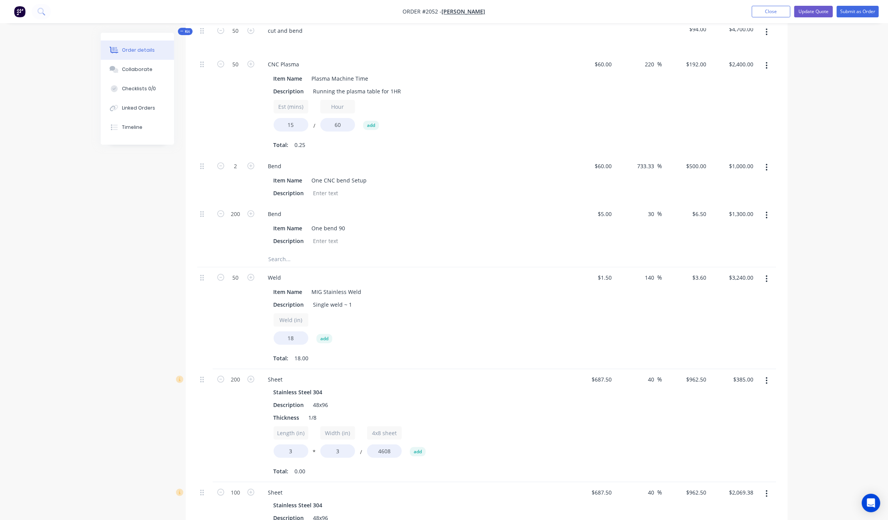
scroll to position [286, 0]
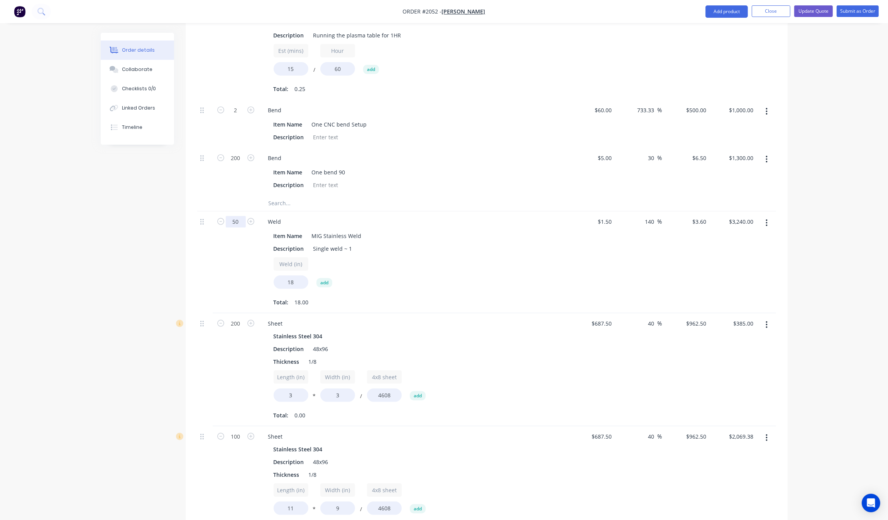
type input "0"
type input "$0.00"
drag, startPoint x: 102, startPoint y: 252, endPoint x: 107, endPoint y: 251, distance: 5.5
click at [107, 251] on div "Created by Grant Created [DATE] Required [DATE] Assigned to Add team member Sta…" at bounding box center [444, 253] width 687 height 1015
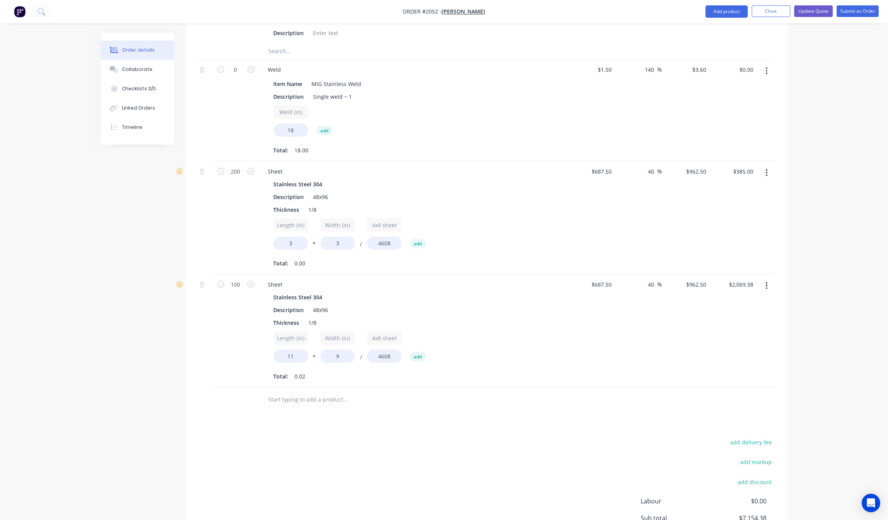
scroll to position [528, 0]
